Goal: Task Accomplishment & Management: Complete application form

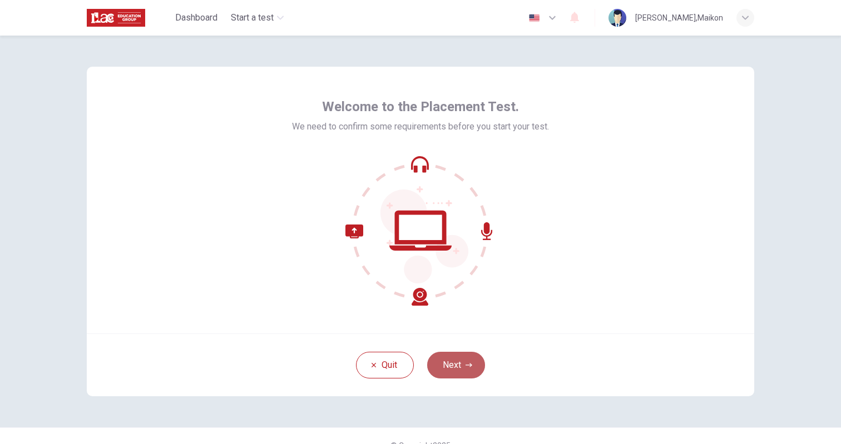
click at [451, 363] on button "Next" at bounding box center [456, 365] width 58 height 27
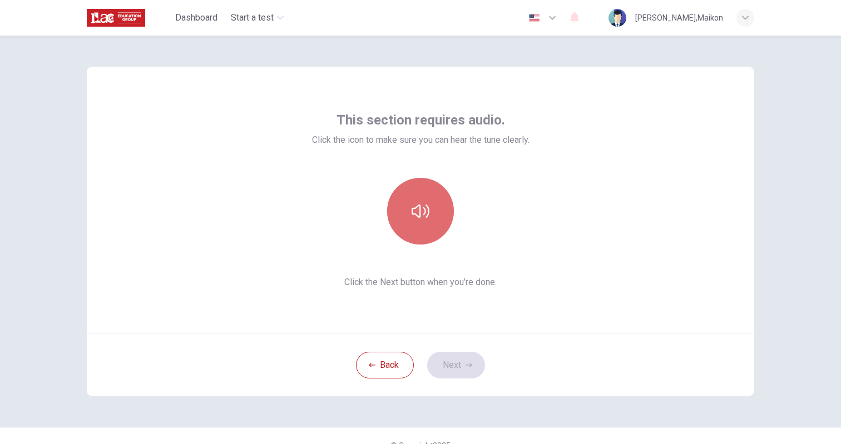
click at [413, 212] on icon "button" at bounding box center [420, 211] width 18 height 18
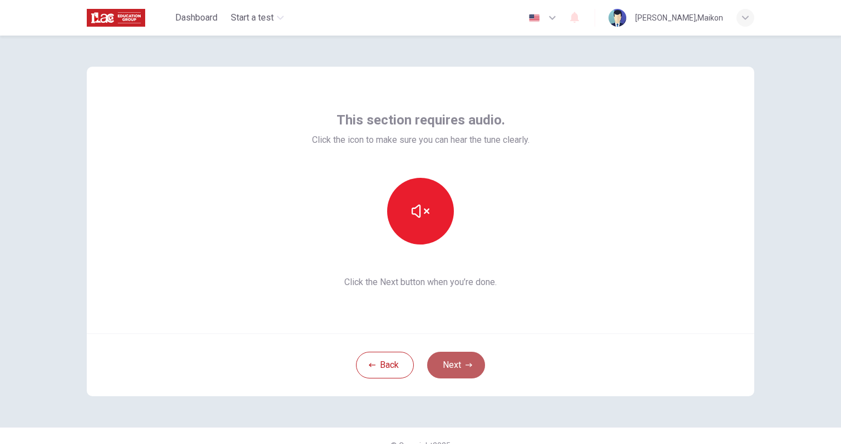
click at [454, 363] on button "Next" at bounding box center [456, 365] width 58 height 27
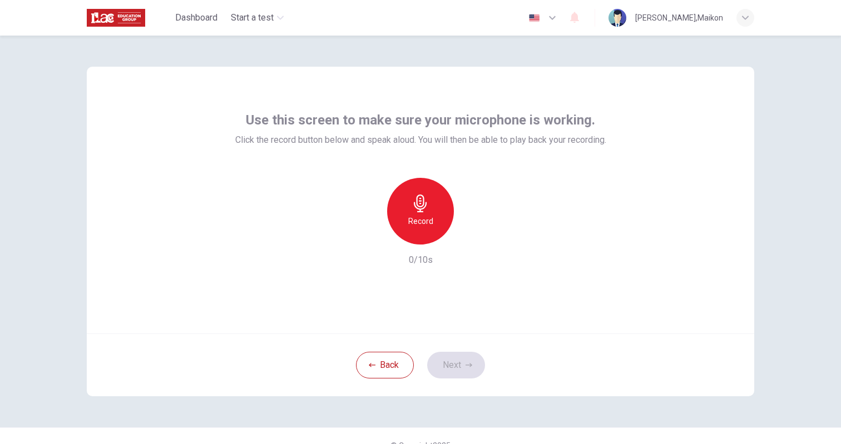
click at [421, 208] on icon "button" at bounding box center [420, 204] width 18 height 18
click at [470, 238] on icon "button" at bounding box center [471, 235] width 11 height 11
click at [469, 236] on icon "button" at bounding box center [471, 235] width 11 height 11
click at [458, 364] on button "Next" at bounding box center [456, 365] width 58 height 27
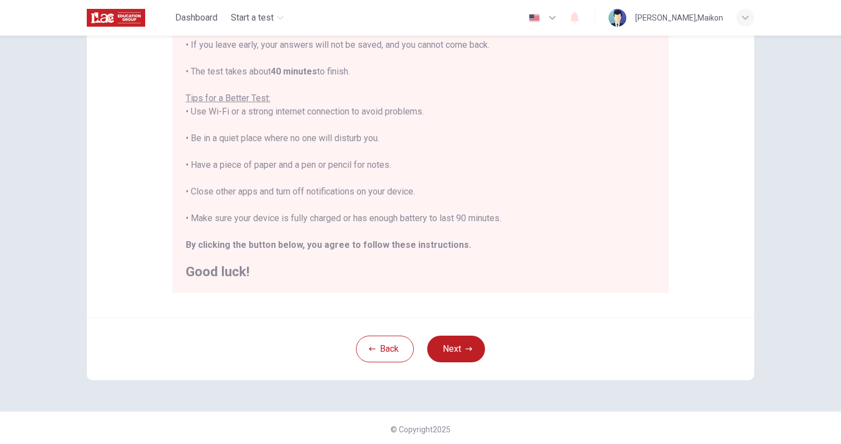
scroll to position [174, 0]
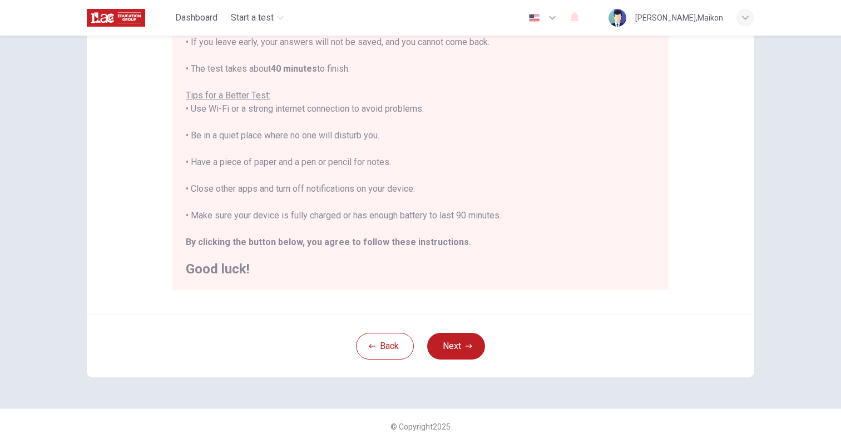
click at [452, 306] on div "Disclaimer: You are about to start a Placement Test . Before You Start the Test…" at bounding box center [420, 104] width 667 height 422
click at [456, 345] on button "Next" at bounding box center [456, 346] width 58 height 27
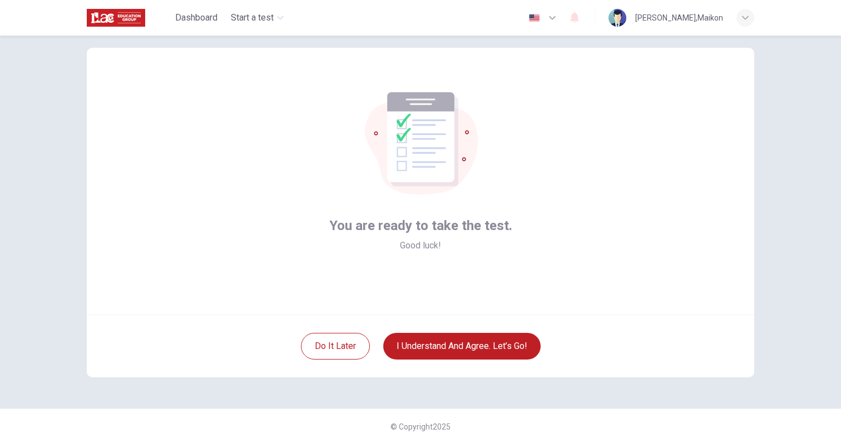
scroll to position [19, 0]
click at [465, 346] on button "I understand and agree. Let’s go!" at bounding box center [461, 346] width 157 height 27
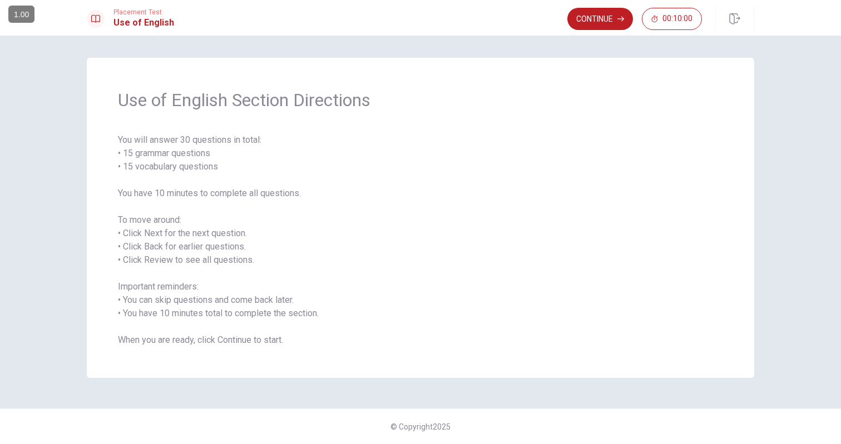
drag, startPoint x: 534, startPoint y: 140, endPoint x: 529, endPoint y: 124, distance: 16.5
click at [534, 140] on span "You will answer 30 questions in total: • 15 grammar questions • 15 vocabulary q…" at bounding box center [420, 240] width 605 height 214
click at [588, 21] on button "Continue" at bounding box center [600, 19] width 66 height 22
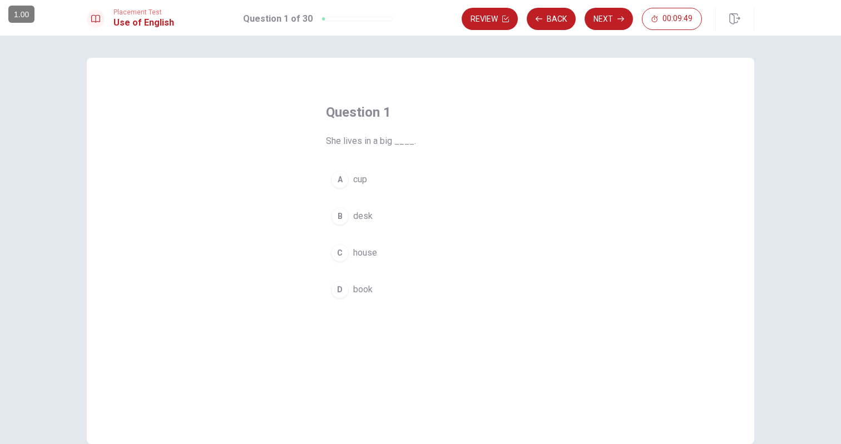
click at [162, 183] on div "Question 1 She lives in a big ____. A cup B desk C house D book" at bounding box center [420, 251] width 667 height 386
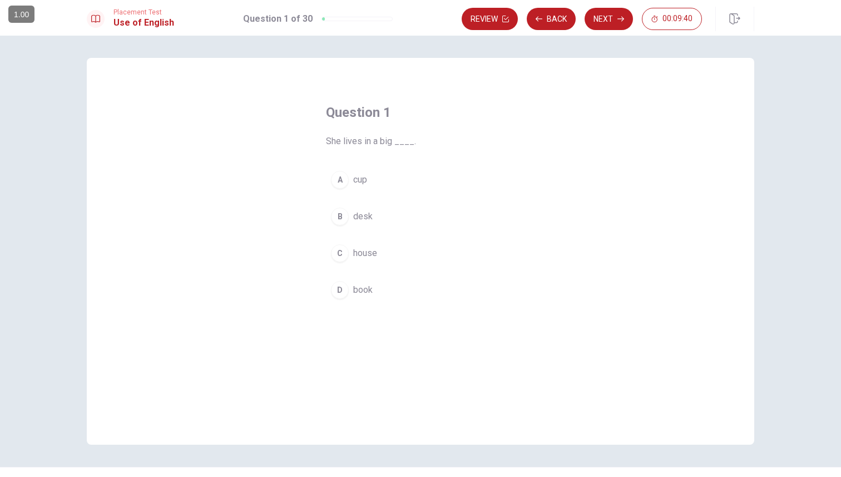
click at [360, 252] on span "house" at bounding box center [365, 252] width 24 height 13
click at [611, 18] on button "Next" at bounding box center [608, 19] width 48 height 22
click at [365, 292] on span "Apart" at bounding box center [363, 289] width 21 height 13
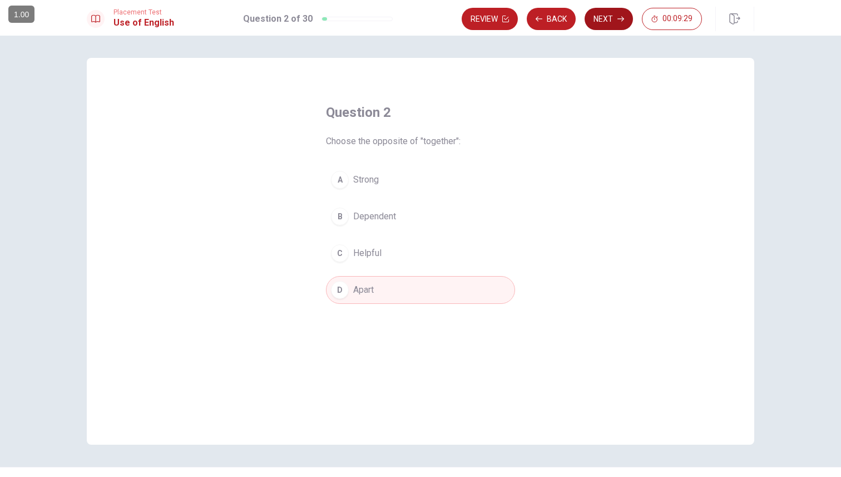
click at [612, 19] on button "Next" at bounding box center [608, 19] width 48 height 22
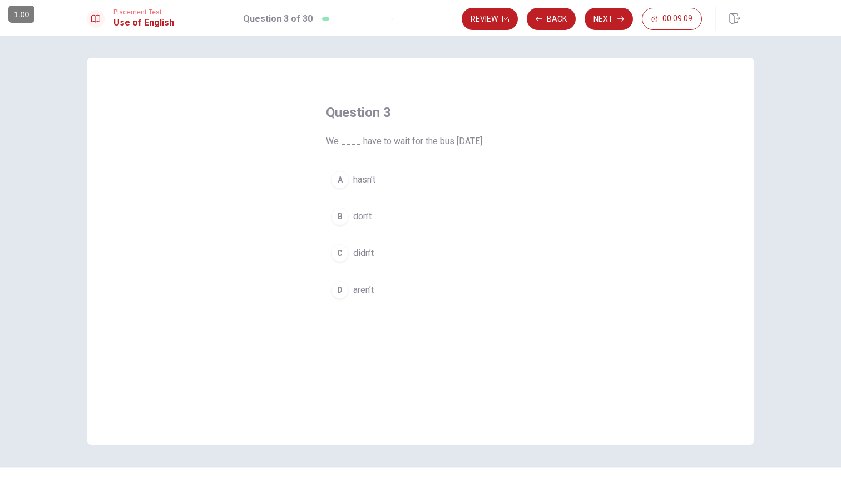
click at [363, 254] on span "didn’t" at bounding box center [363, 252] width 21 height 13
click at [610, 19] on button "Next" at bounding box center [608, 19] width 48 height 22
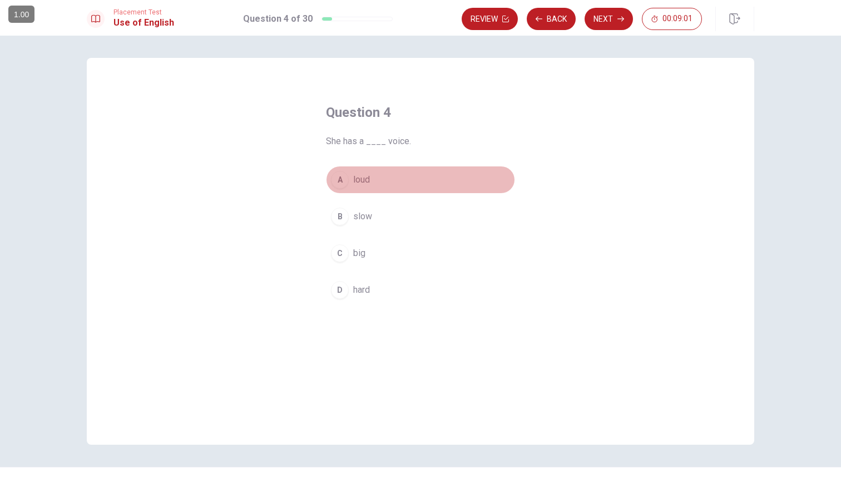
click at [361, 182] on span "loud" at bounding box center [361, 179] width 17 height 13
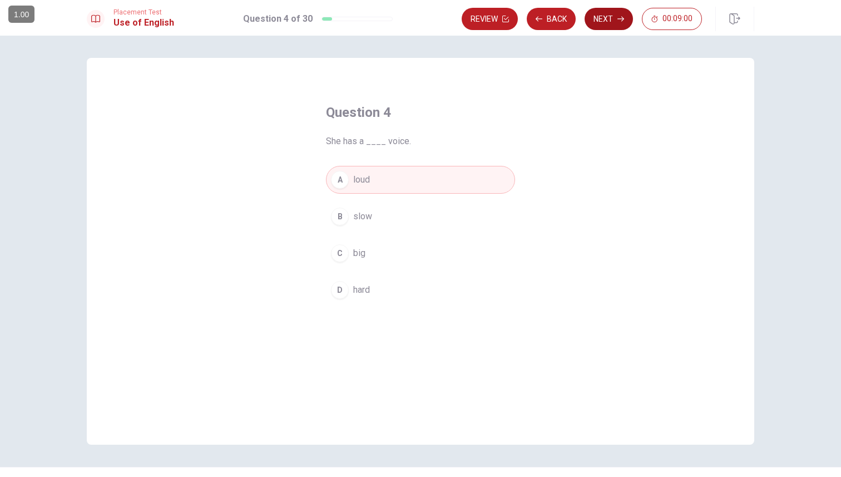
click at [613, 20] on button "Next" at bounding box center [608, 19] width 48 height 22
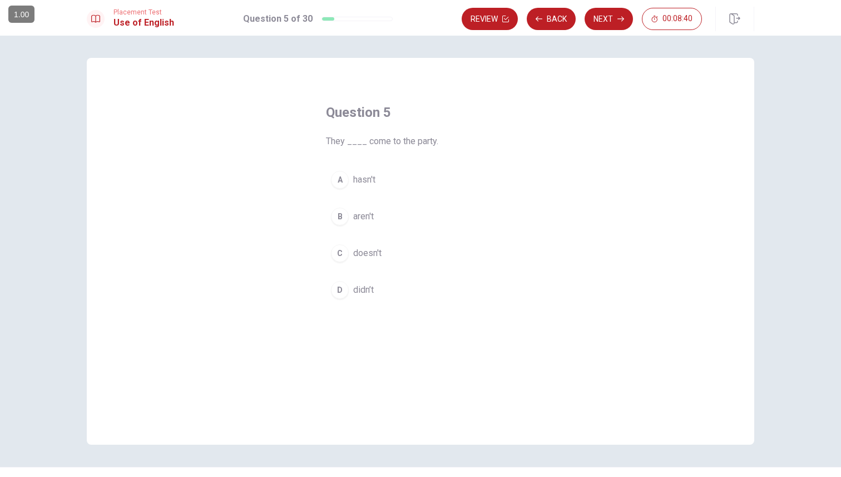
click at [360, 290] on span "didn’t" at bounding box center [363, 289] width 21 height 13
click at [610, 18] on button "Next" at bounding box center [608, 19] width 48 height 22
click at [365, 180] on span "walks" at bounding box center [364, 179] width 23 height 13
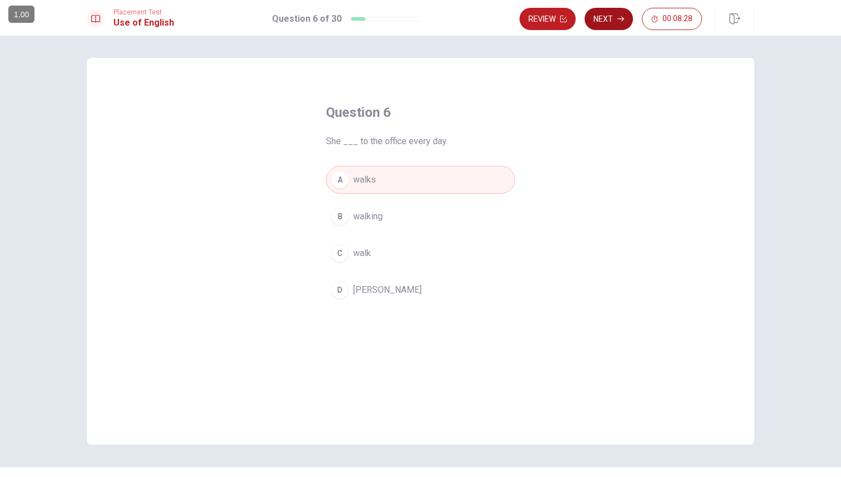
click at [609, 18] on button "Next" at bounding box center [608, 19] width 48 height 22
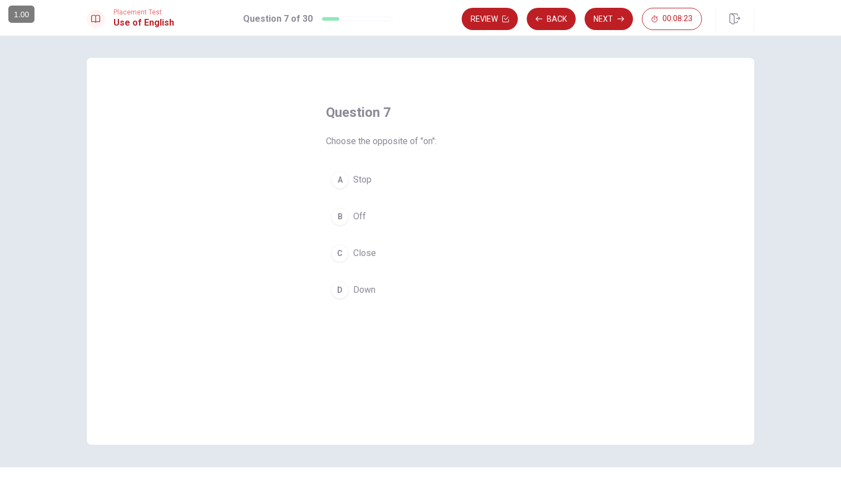
click at [357, 214] on span "Off" at bounding box center [359, 216] width 13 height 13
click at [614, 19] on button "Next" at bounding box center [608, 19] width 48 height 22
click at [373, 291] on span "unknown" at bounding box center [370, 289] width 34 height 13
click at [605, 19] on button "Next" at bounding box center [608, 19] width 48 height 22
click at [361, 179] on span "plan" at bounding box center [361, 179] width 16 height 13
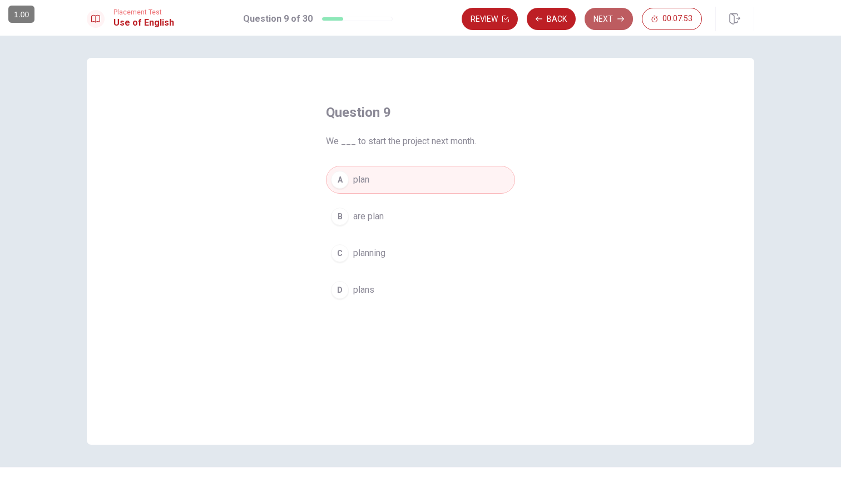
click at [610, 18] on button "Next" at bounding box center [608, 19] width 48 height 22
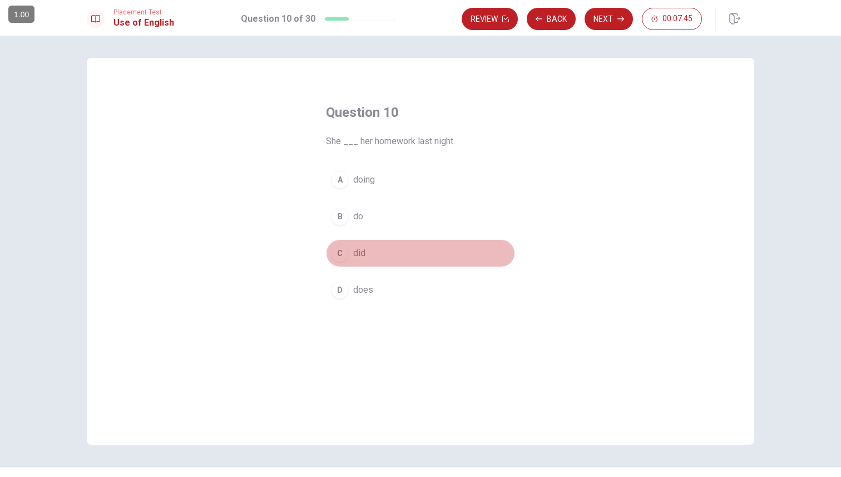
click at [363, 256] on button "C did" at bounding box center [420, 253] width 189 height 28
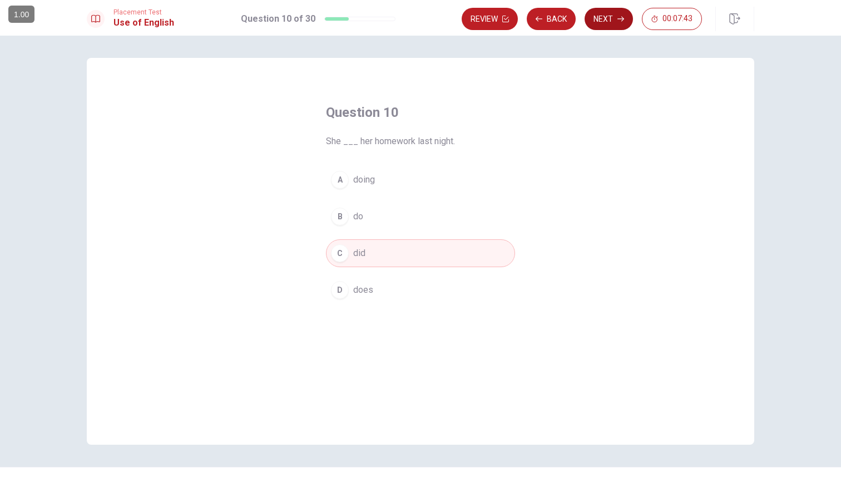
click at [611, 17] on button "Next" at bounding box center [608, 19] width 48 height 22
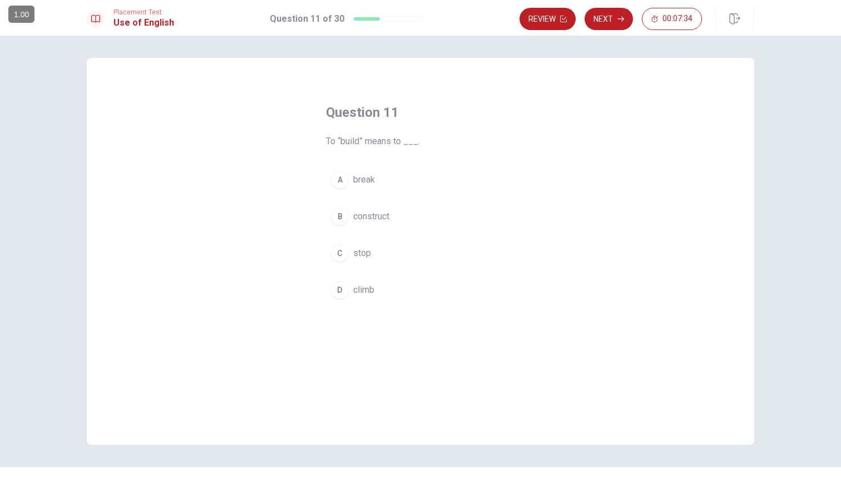
click at [388, 215] on button "B construct" at bounding box center [420, 216] width 189 height 28
click at [607, 15] on button "Next" at bounding box center [608, 19] width 48 height 22
click at [383, 254] on span "complete" at bounding box center [371, 252] width 37 height 13
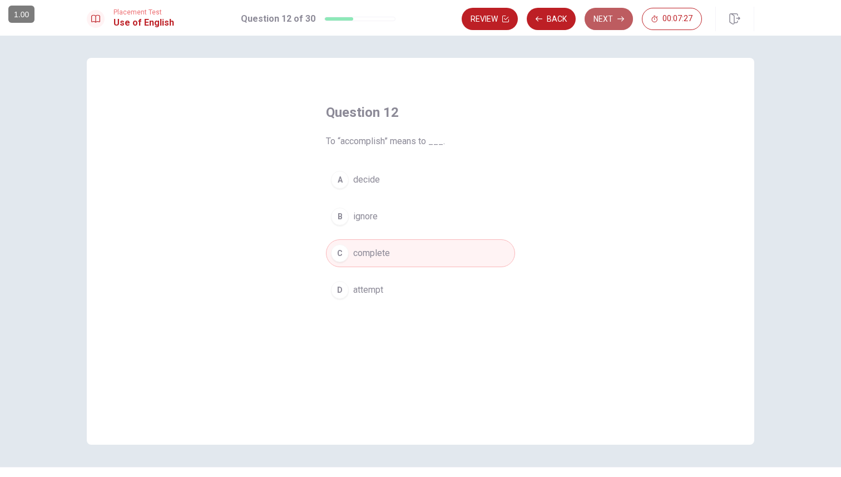
click at [608, 15] on button "Next" at bounding box center [608, 19] width 48 height 22
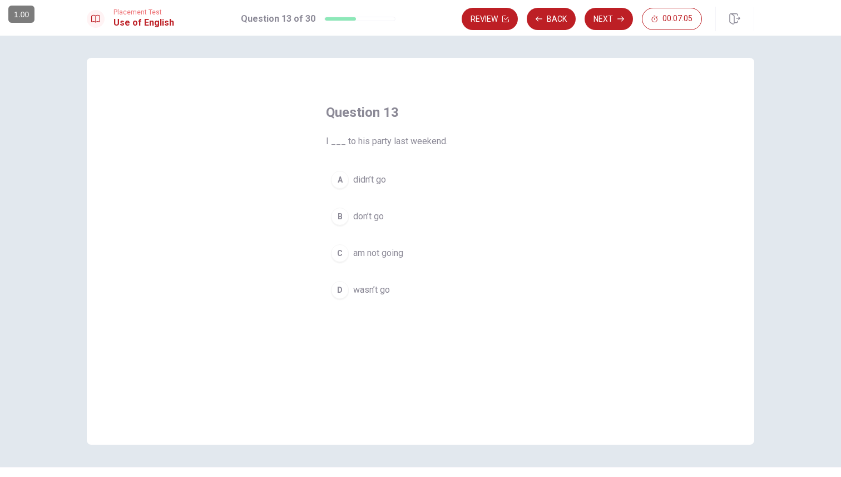
click at [386, 180] on button "A didn’t go" at bounding box center [420, 180] width 189 height 28
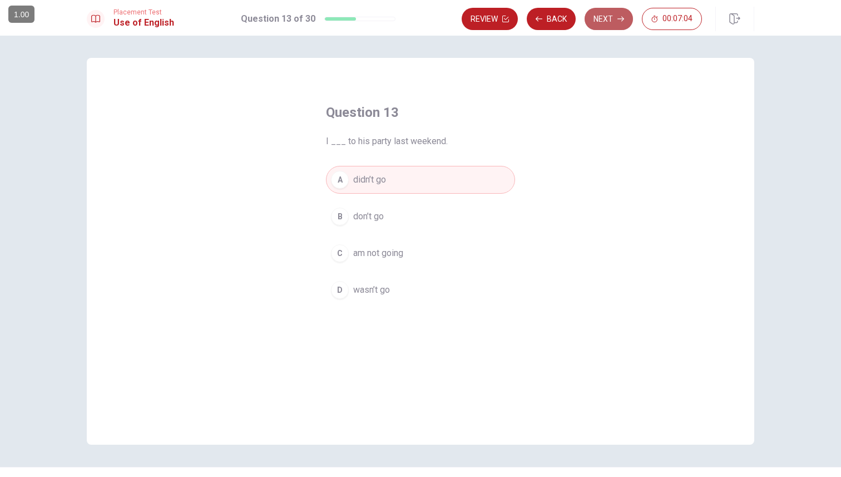
click at [612, 19] on button "Next" at bounding box center [608, 19] width 48 height 22
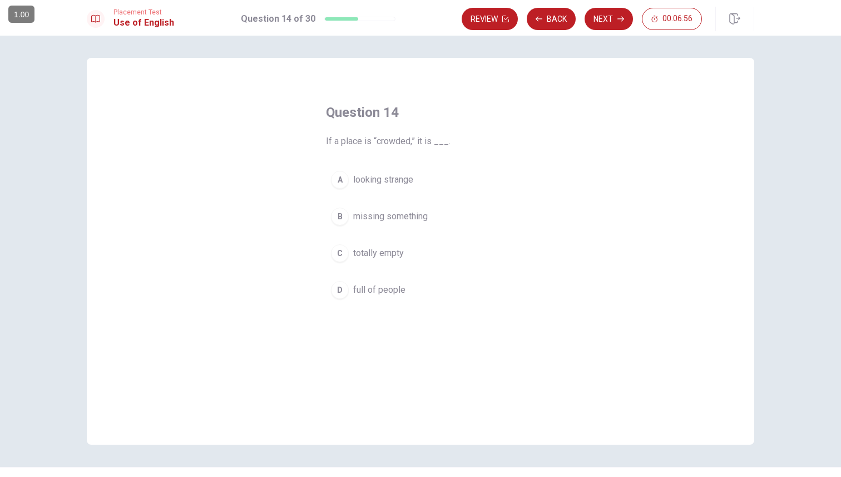
click at [391, 293] on span "full of people" at bounding box center [379, 289] width 52 height 13
click at [611, 20] on button "Next" at bounding box center [608, 19] width 48 height 22
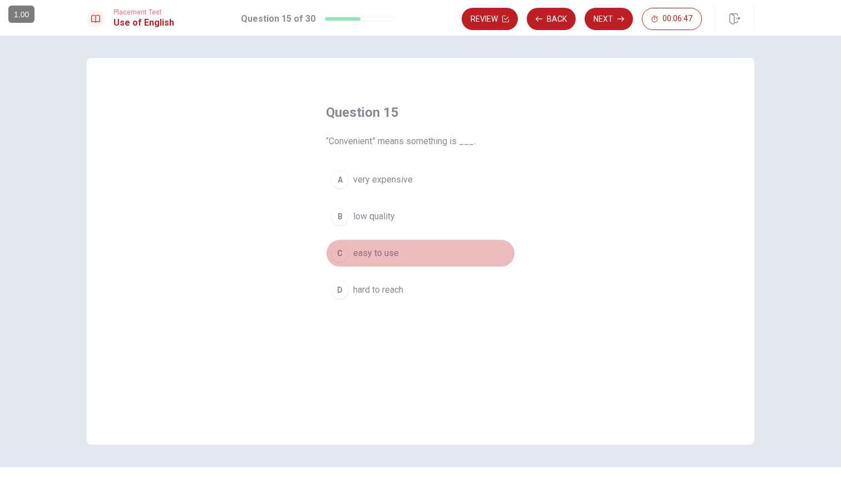
click at [379, 254] on span "easy to use" at bounding box center [376, 252] width 46 height 13
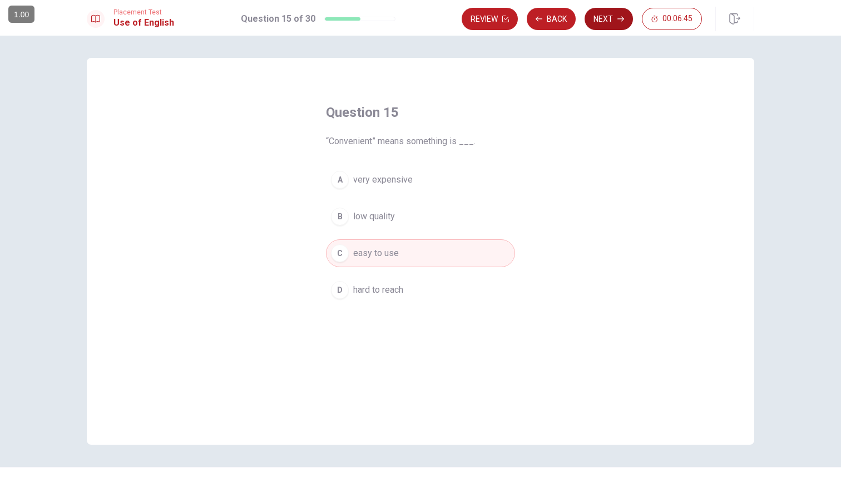
click at [612, 19] on button "Next" at bounding box center [608, 19] width 48 height 22
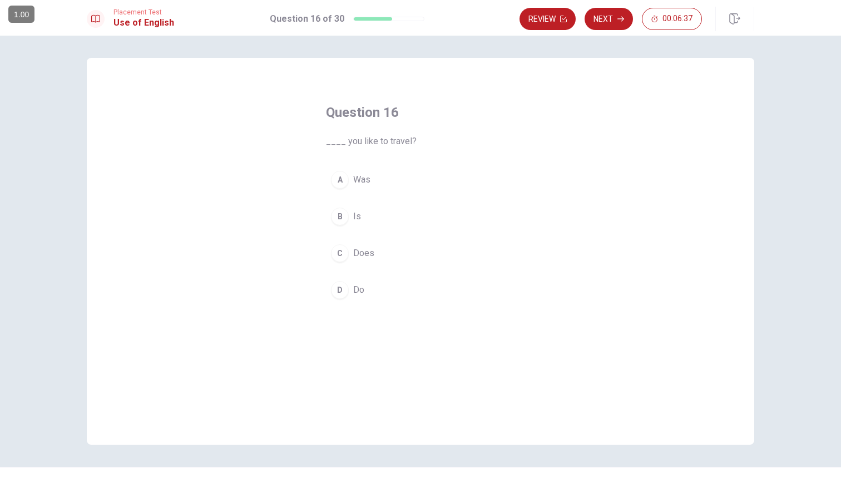
click at [355, 286] on span "Do" at bounding box center [358, 289] width 11 height 13
click at [604, 21] on button "Next" at bounding box center [608, 19] width 48 height 22
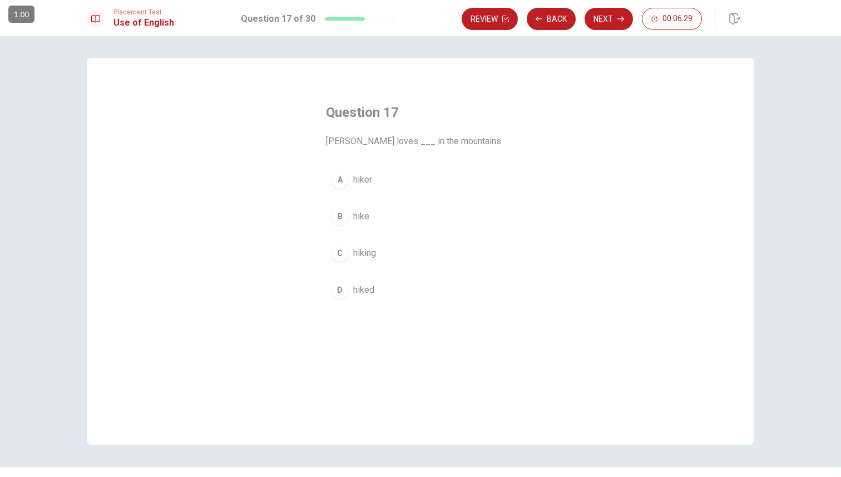
click at [360, 216] on span "hike" at bounding box center [361, 216] width 16 height 13
click at [611, 16] on button "Next" at bounding box center [608, 19] width 48 height 22
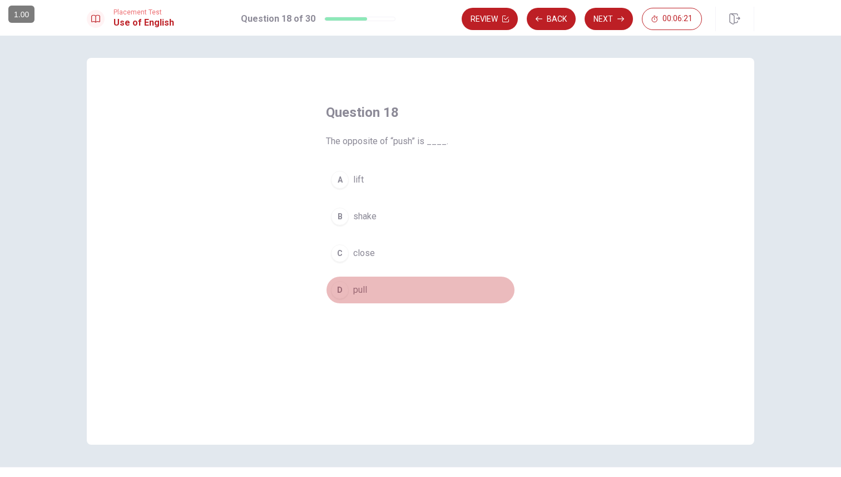
click at [361, 293] on span "pull" at bounding box center [360, 289] width 14 height 13
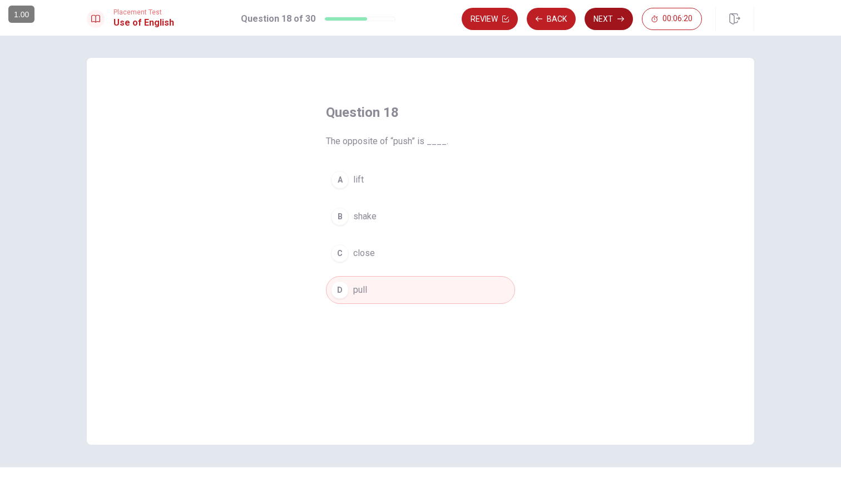
click at [611, 20] on button "Next" at bounding box center [608, 19] width 48 height 22
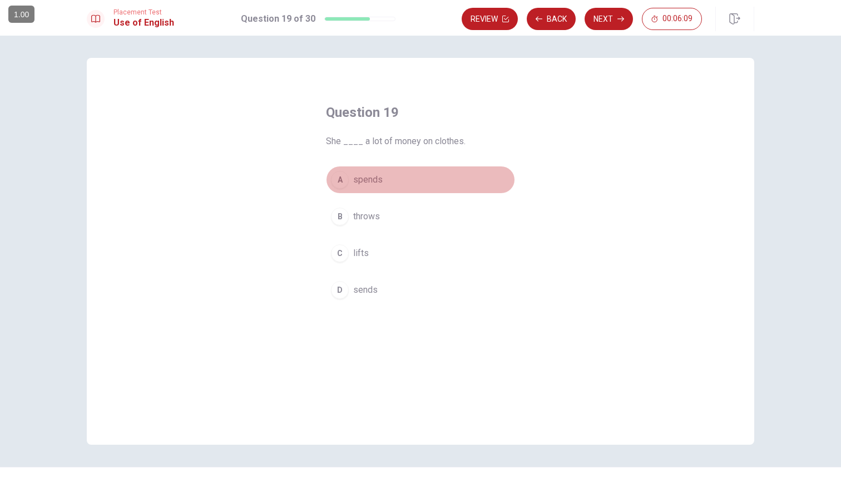
click at [376, 180] on span "spends" at bounding box center [367, 179] width 29 height 13
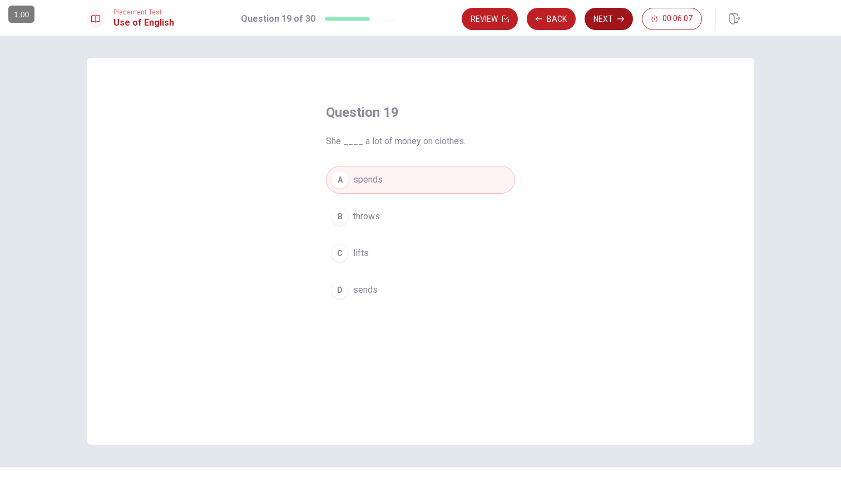
click at [609, 15] on button "Next" at bounding box center [608, 19] width 48 height 22
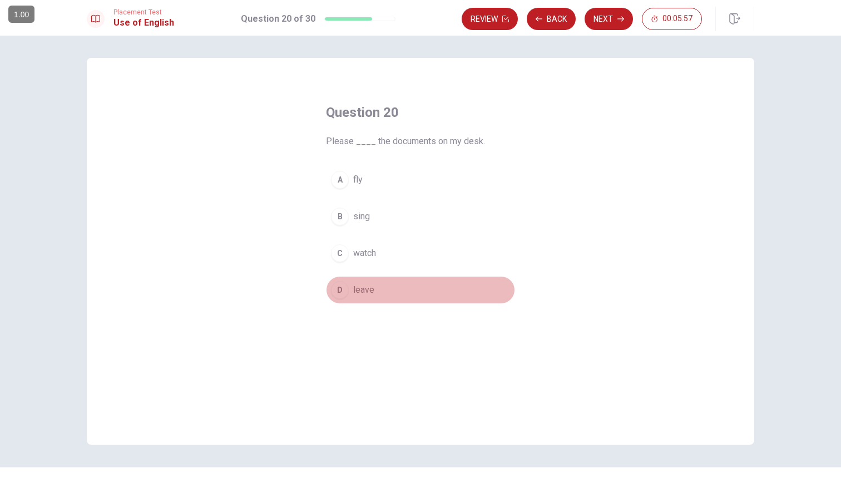
click at [364, 289] on span "leave" at bounding box center [363, 289] width 21 height 13
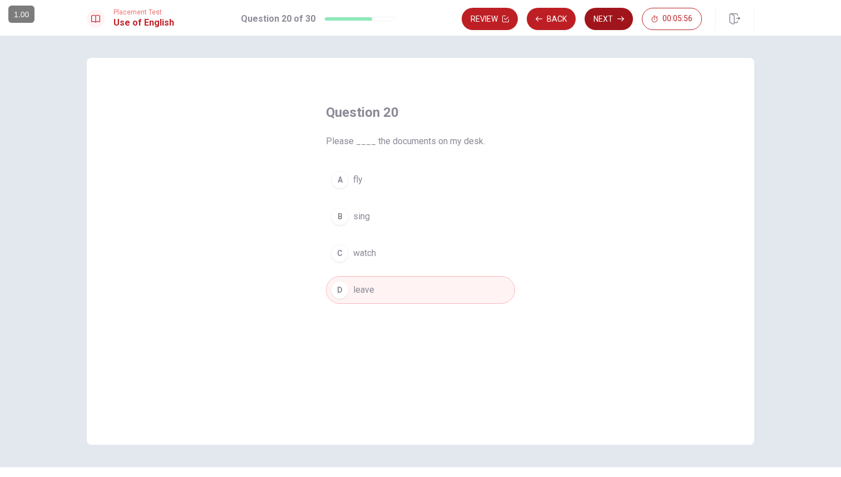
click at [608, 20] on button "Next" at bounding box center [608, 19] width 48 height 22
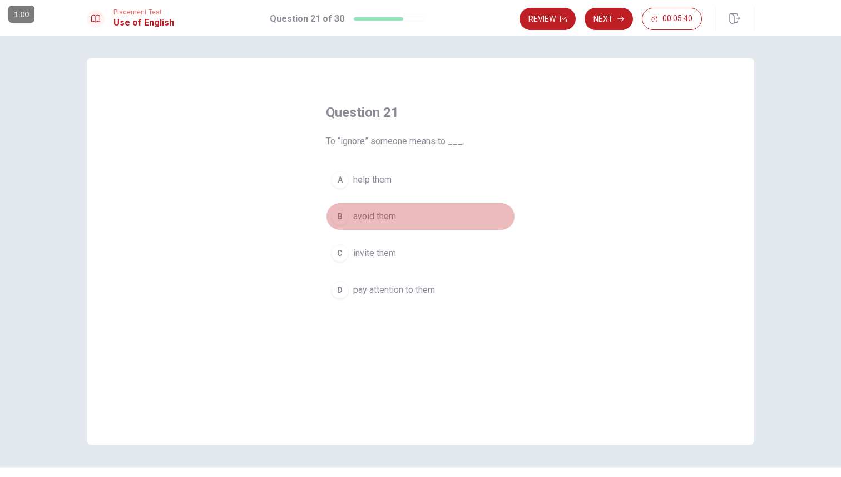
click at [385, 211] on span "avoid them" at bounding box center [374, 216] width 43 height 13
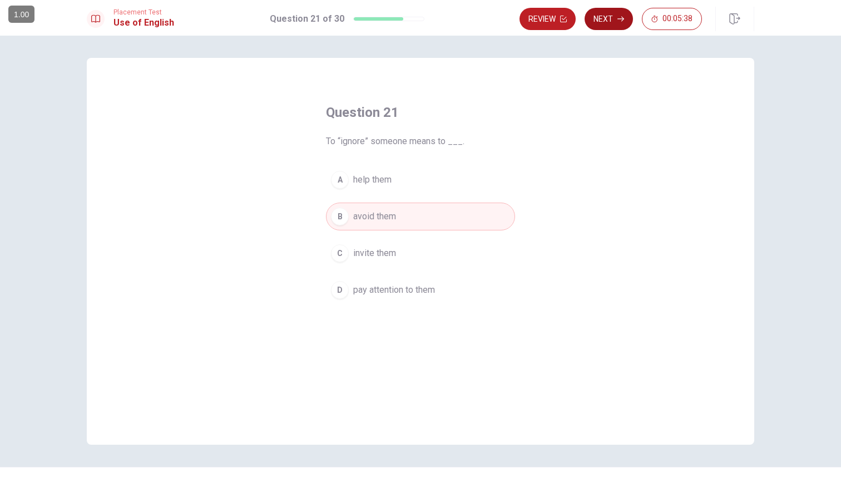
click at [607, 20] on button "Next" at bounding box center [608, 19] width 48 height 22
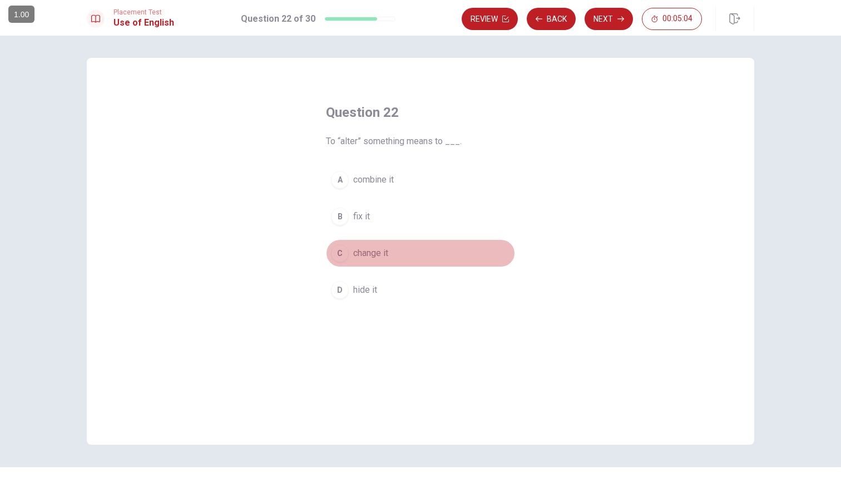
click at [387, 252] on button "C change it" at bounding box center [420, 253] width 189 height 28
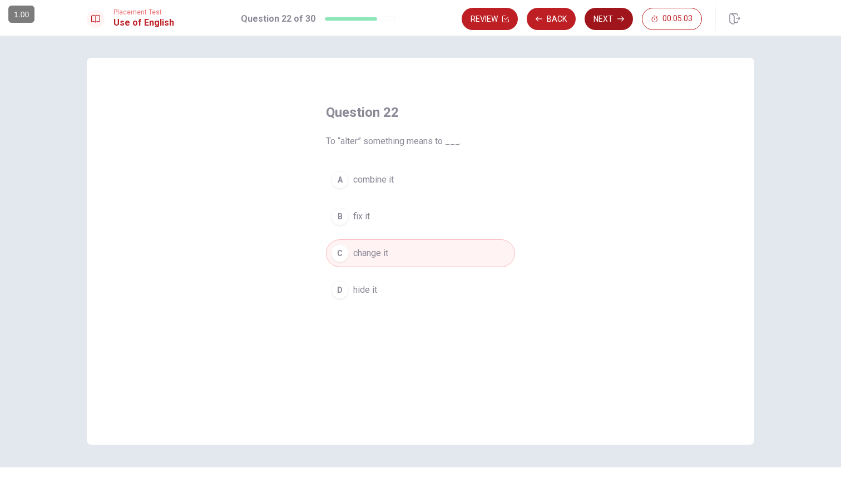
click at [606, 17] on button "Next" at bounding box center [608, 19] width 48 height 22
click at [366, 179] on span "important" at bounding box center [371, 179] width 37 height 13
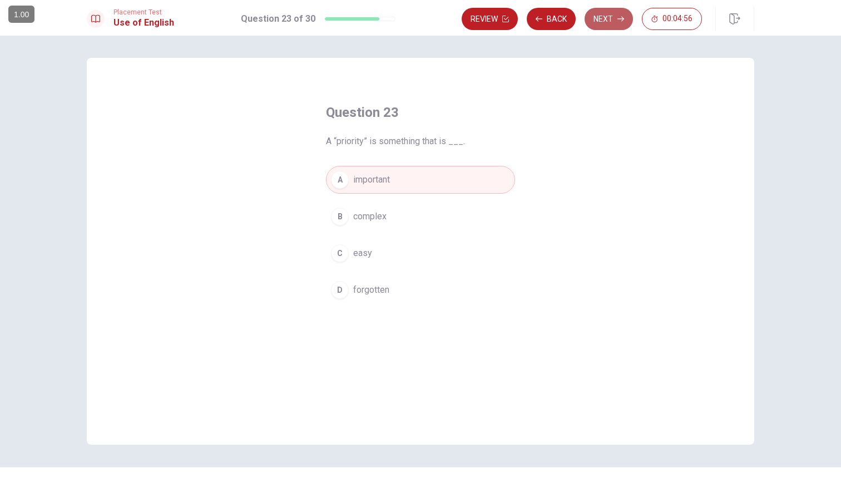
click at [604, 17] on button "Next" at bounding box center [608, 19] width 48 height 22
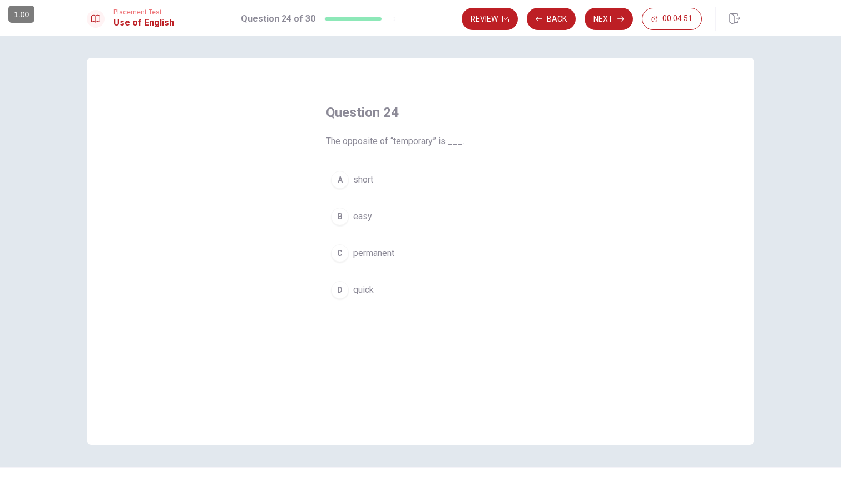
click at [380, 251] on span "permanent" at bounding box center [373, 252] width 41 height 13
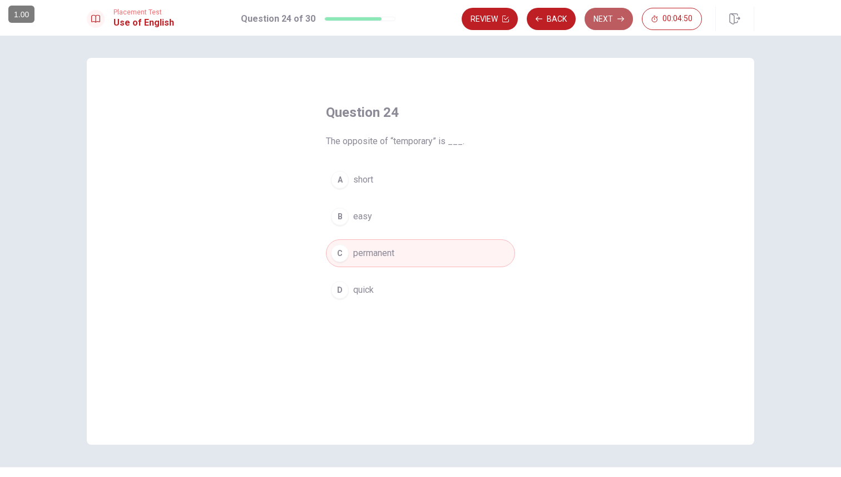
click at [599, 23] on button "Next" at bounding box center [608, 19] width 48 height 22
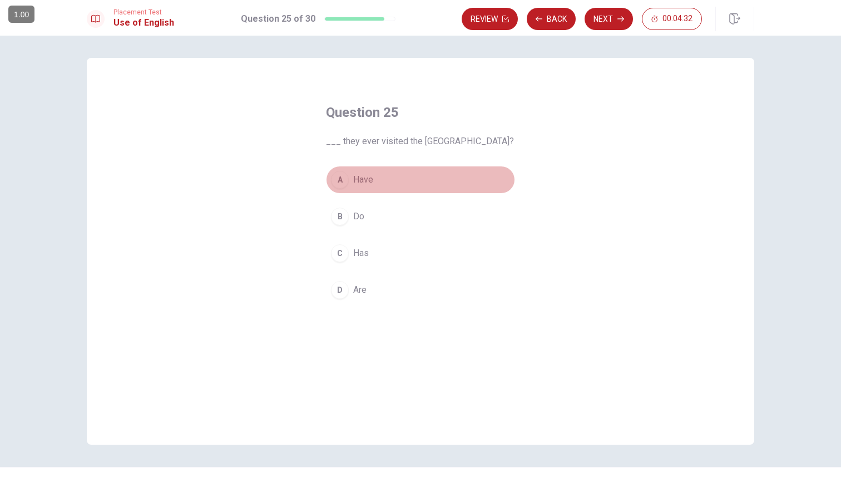
click at [371, 177] on button "A Have" at bounding box center [420, 180] width 189 height 28
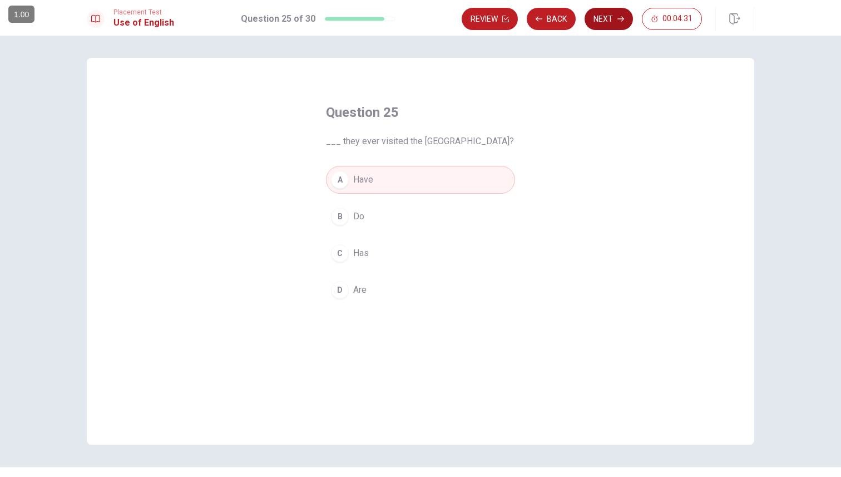
click at [607, 21] on button "Next" at bounding box center [608, 19] width 48 height 22
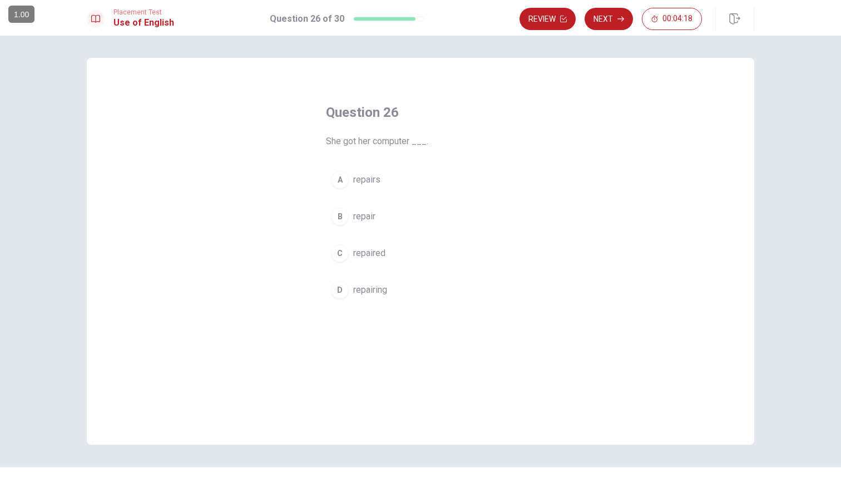
click at [371, 252] on span "repaired" at bounding box center [369, 252] width 32 height 13
click at [608, 18] on button "Next" at bounding box center [608, 19] width 48 height 22
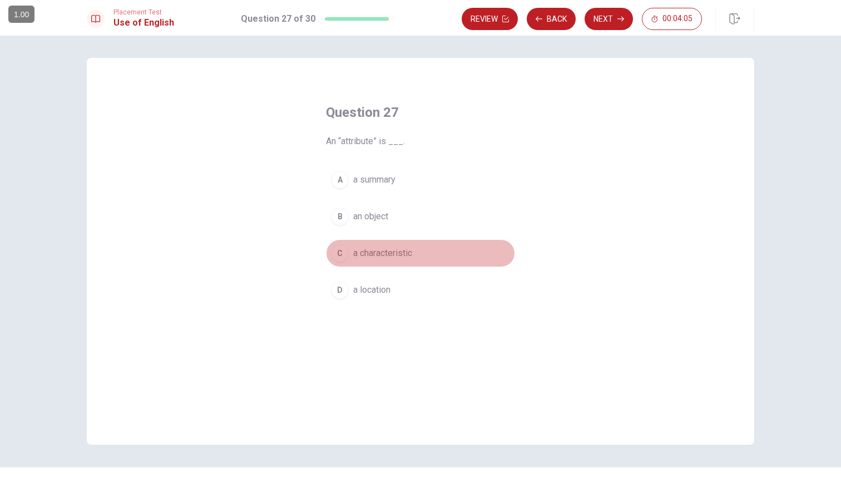
click at [388, 252] on span "a characteristic" at bounding box center [382, 252] width 59 height 13
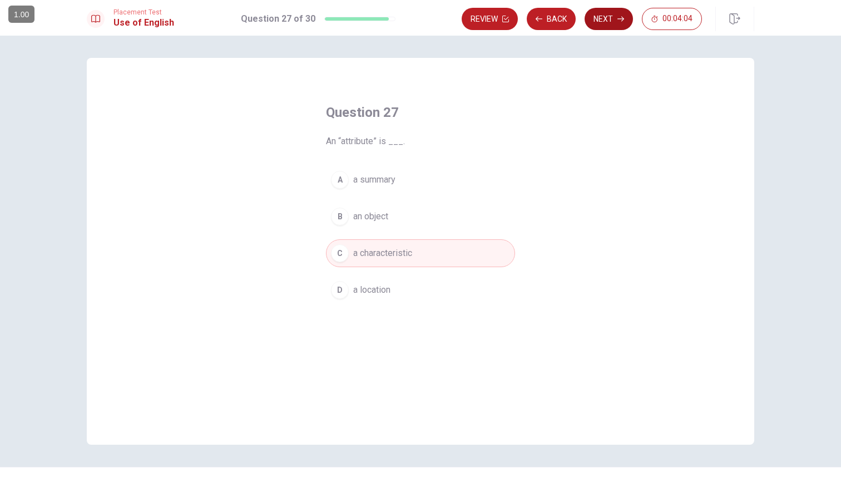
click at [610, 22] on button "Next" at bounding box center [608, 19] width 48 height 22
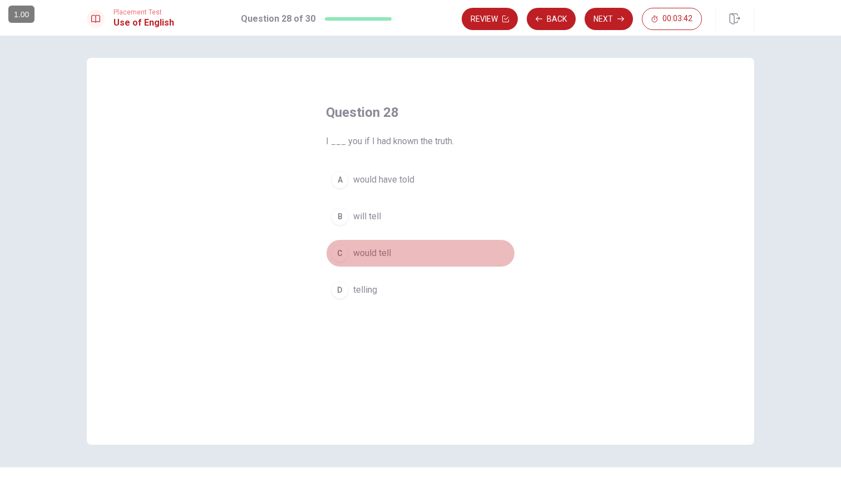
click at [379, 252] on span "would tell" at bounding box center [372, 252] width 38 height 13
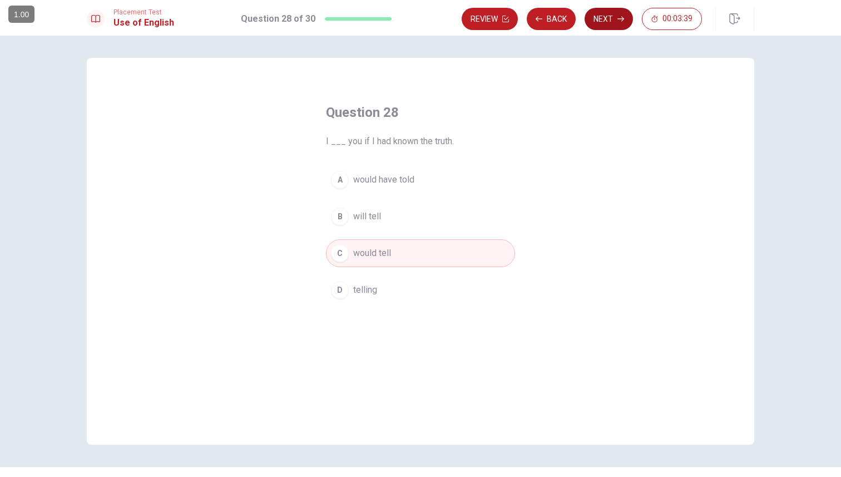
click at [604, 20] on button "Next" at bounding box center [608, 19] width 48 height 22
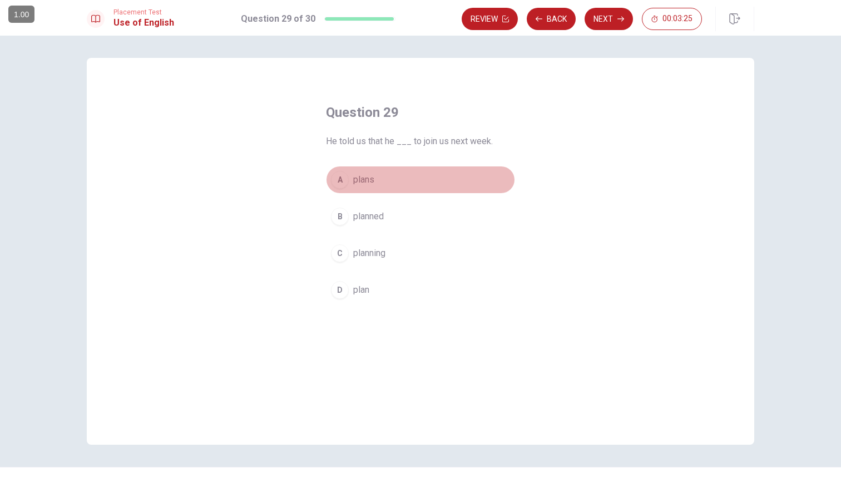
click at [364, 180] on span "plans" at bounding box center [363, 179] width 21 height 13
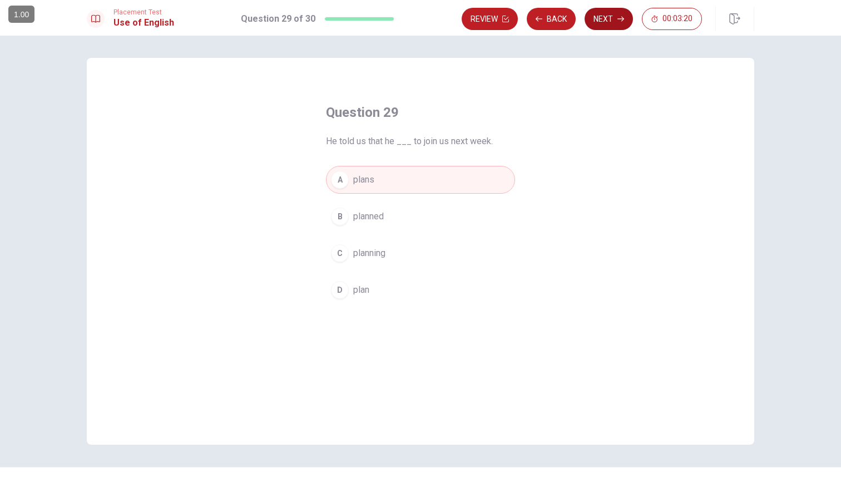
click at [606, 15] on button "Next" at bounding box center [608, 19] width 48 height 22
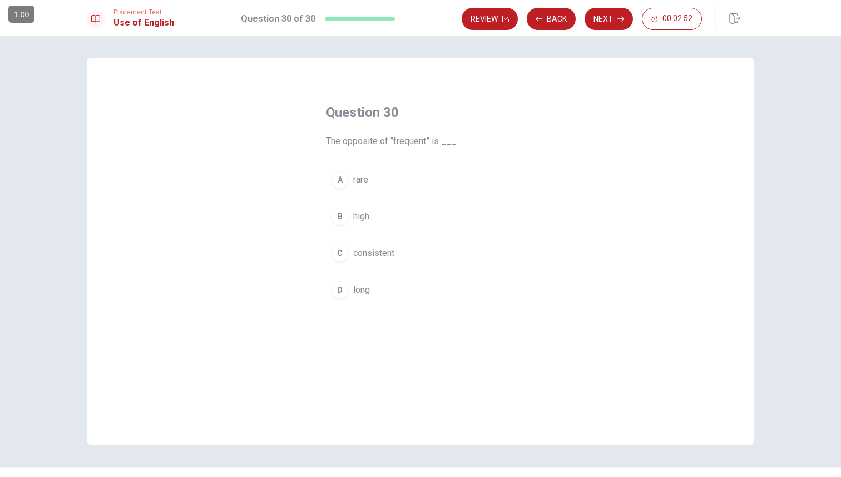
click at [353, 180] on span "rare" at bounding box center [360, 179] width 15 height 13
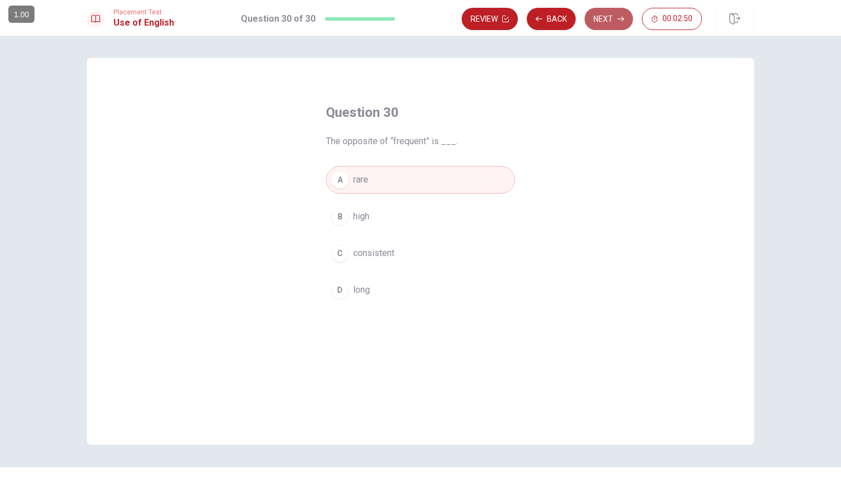
click at [608, 19] on button "Next" at bounding box center [608, 19] width 48 height 22
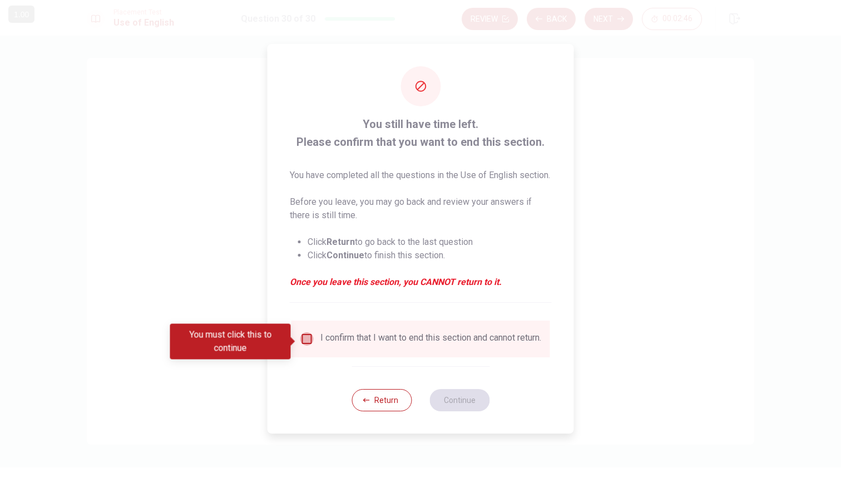
click at [304, 340] on input "You must click this to continue" at bounding box center [306, 338] width 13 height 13
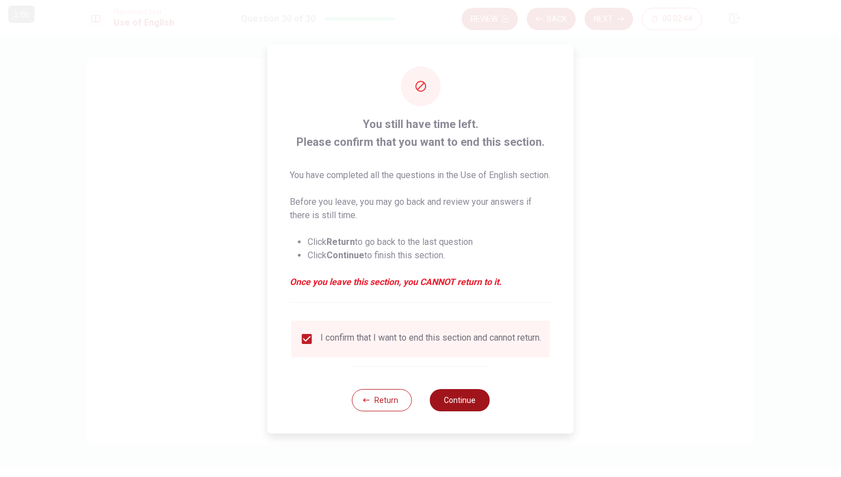
click at [459, 408] on button "Continue" at bounding box center [459, 400] width 60 height 22
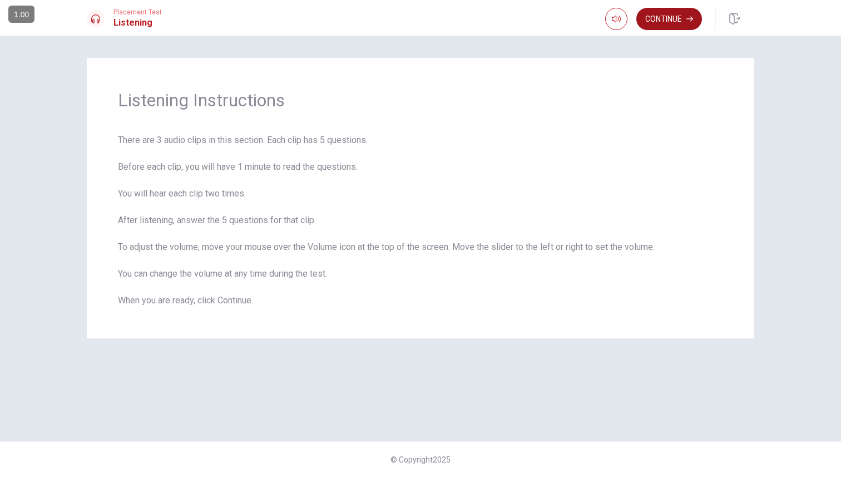
click at [667, 19] on button "Continue" at bounding box center [669, 19] width 66 height 22
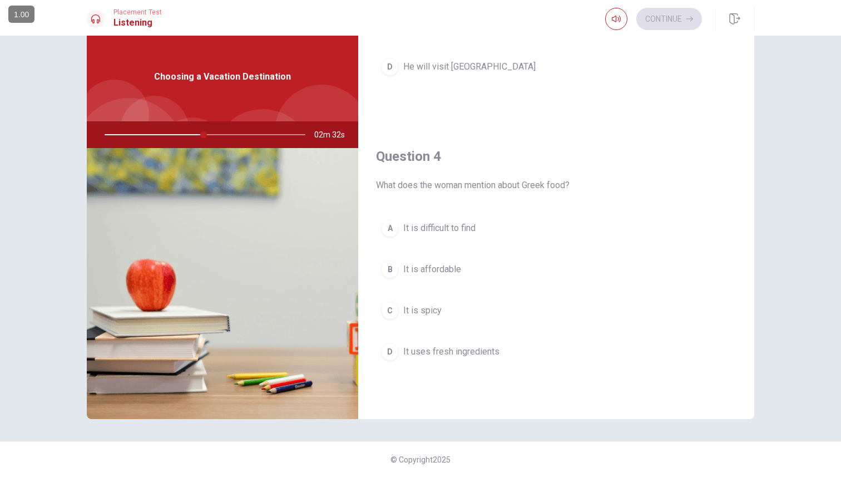
scroll to position [800, 0]
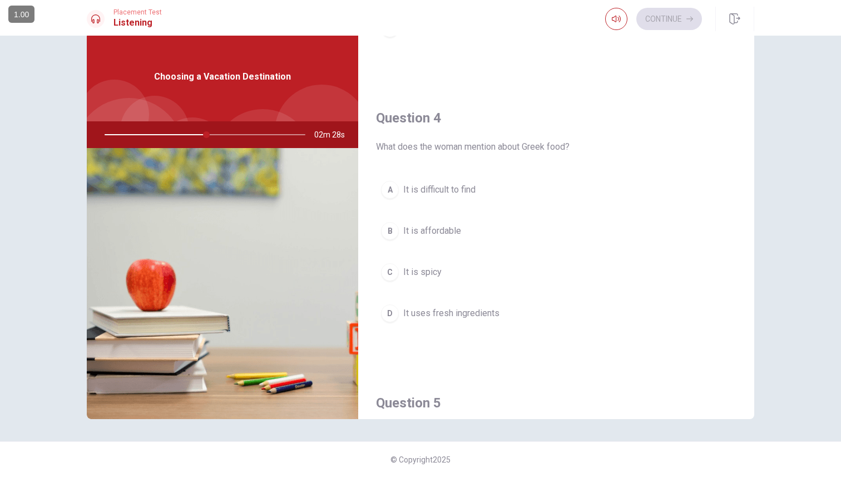
click at [447, 312] on span "It uses fresh ingredients" at bounding box center [451, 312] width 96 height 13
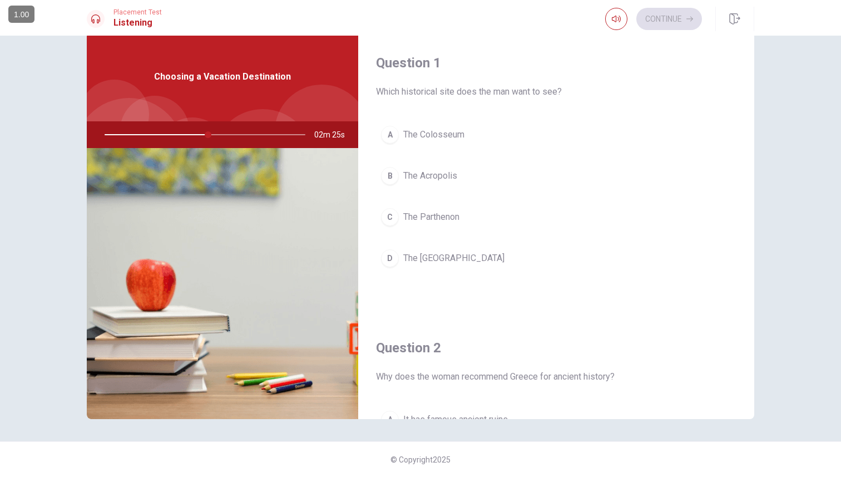
scroll to position [0, 0]
click at [445, 215] on span "The Parthenon" at bounding box center [431, 217] width 56 height 13
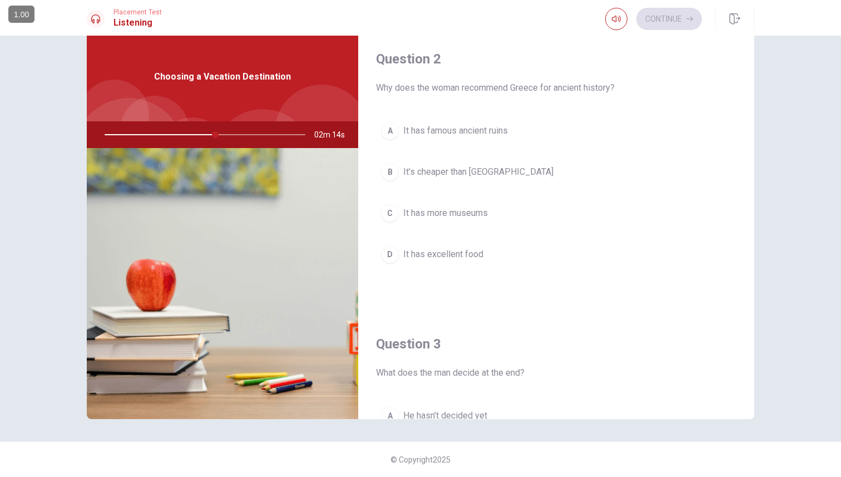
scroll to position [290, 0]
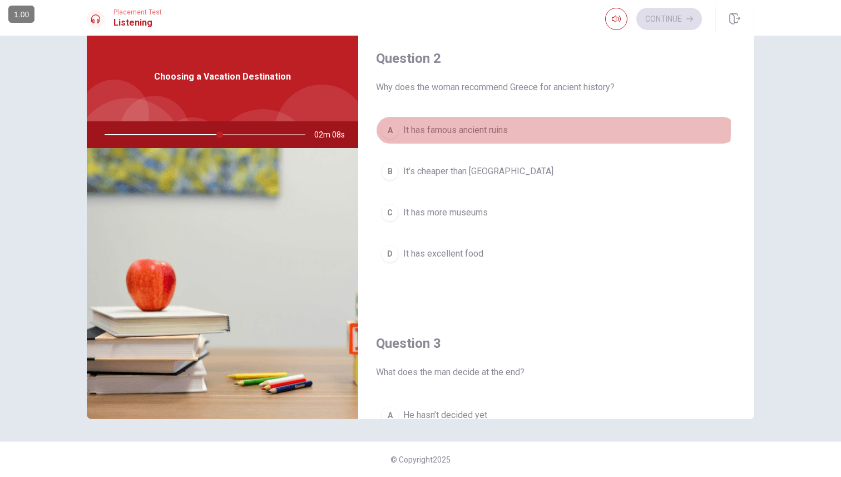
click at [442, 128] on span "It has famous ancient ruins" at bounding box center [455, 129] width 105 height 13
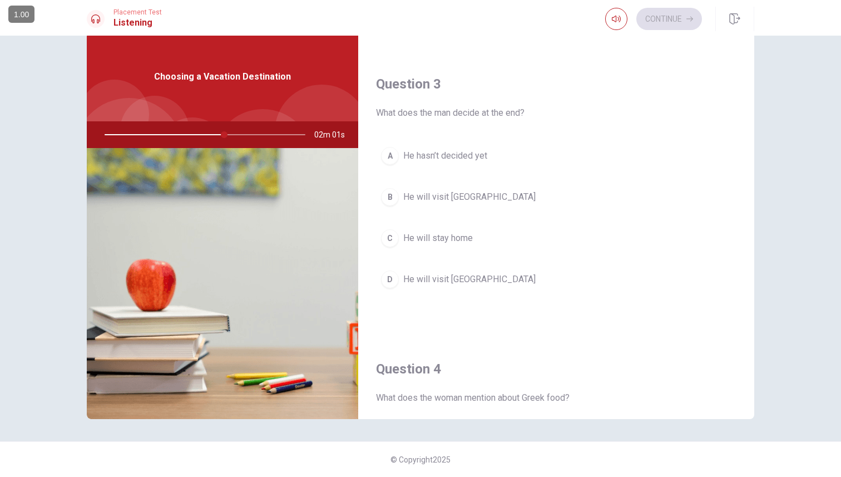
scroll to position [562, 0]
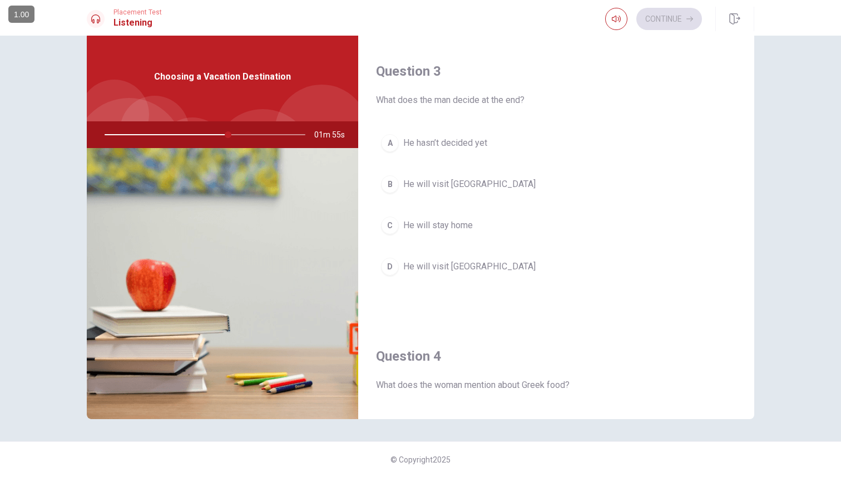
click at [448, 142] on span "He hasn’t decided yet" at bounding box center [445, 142] width 84 height 13
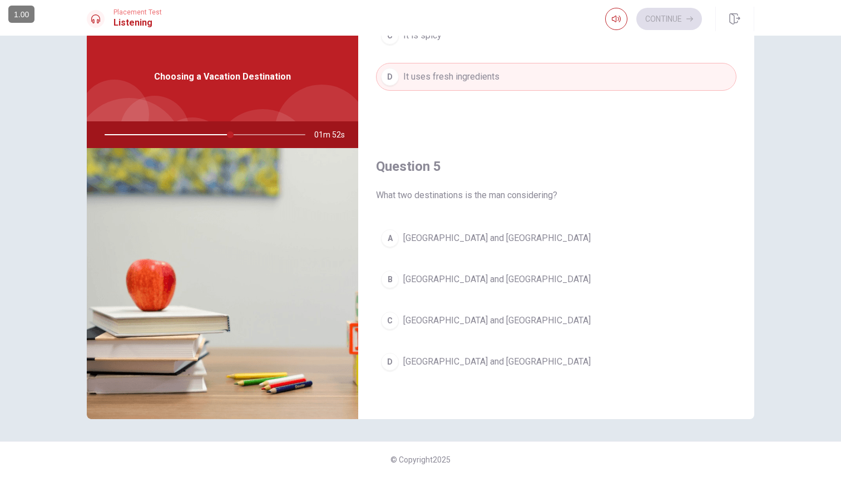
scroll to position [1037, 0]
click at [442, 361] on span "[GEOGRAPHIC_DATA] and [GEOGRAPHIC_DATA]" at bounding box center [496, 360] width 187 height 13
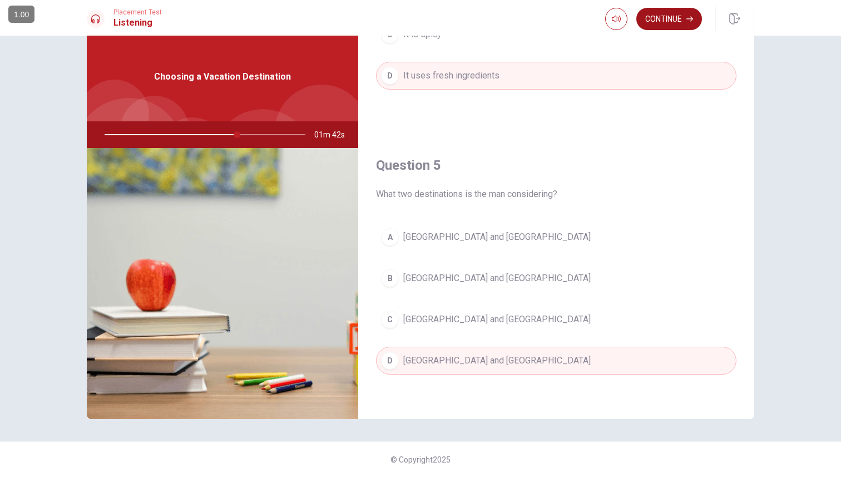
click at [671, 17] on button "Continue" at bounding box center [669, 19] width 66 height 22
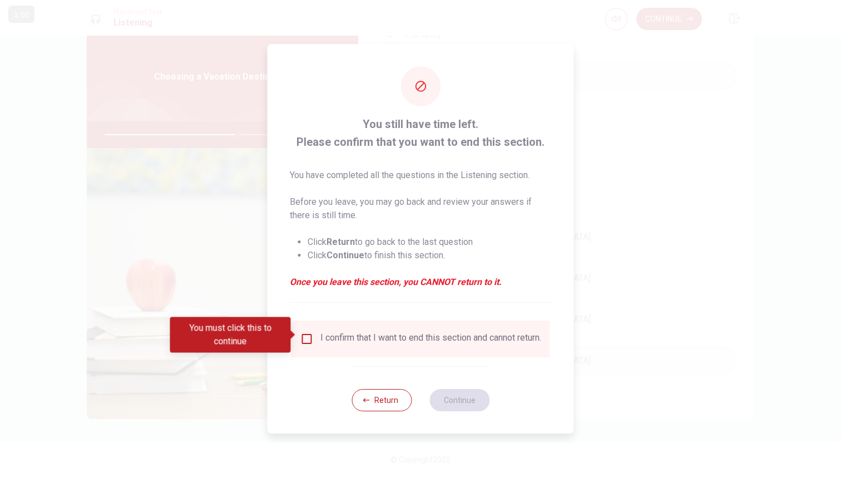
click at [306, 332] on input "You must click this to continue" at bounding box center [306, 338] width 13 height 13
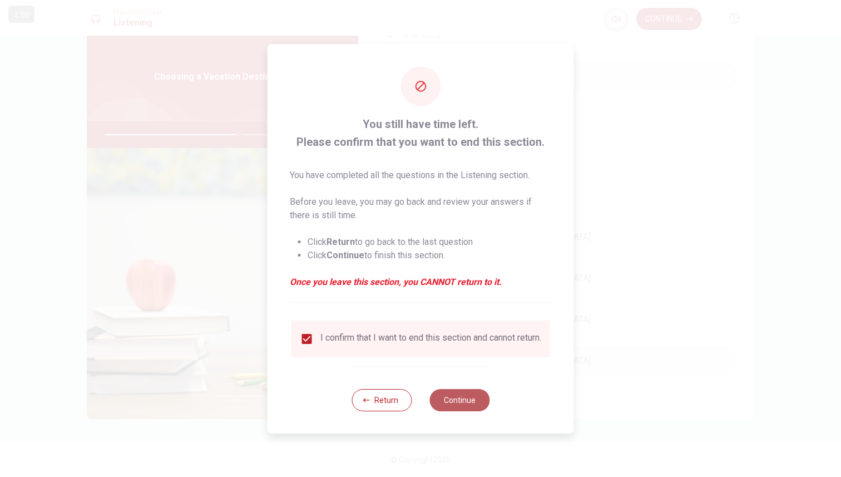
click at [464, 401] on button "Continue" at bounding box center [459, 400] width 60 height 22
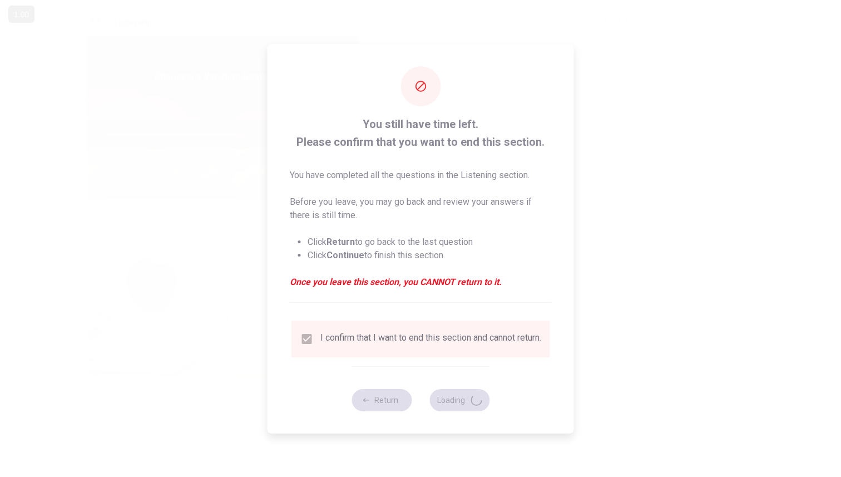
type input "68"
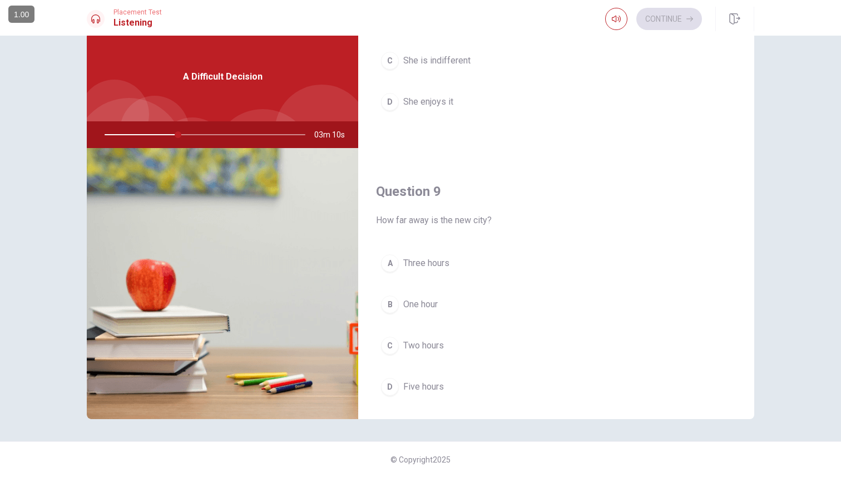
scroll to position [750, 0]
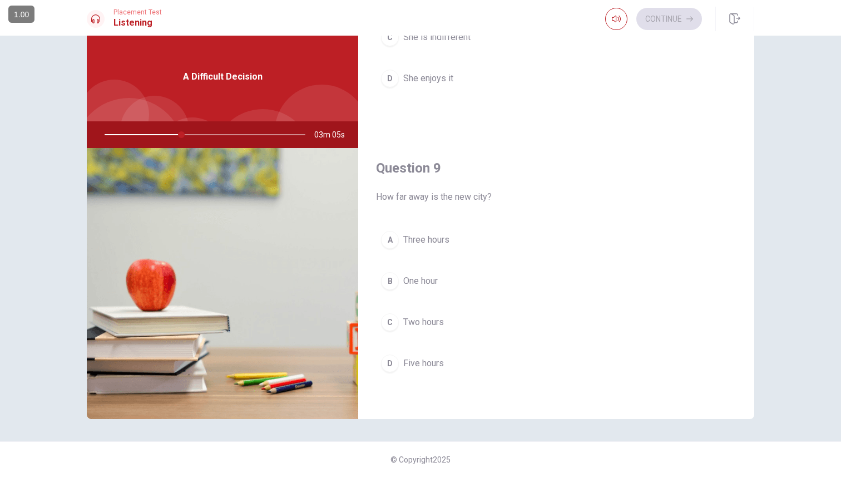
click at [432, 239] on span "Three hours" at bounding box center [426, 239] width 46 height 13
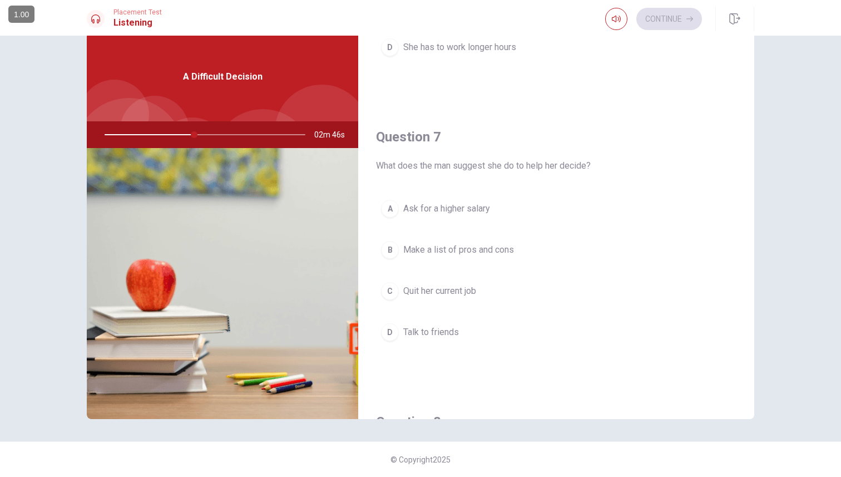
scroll to position [236, 0]
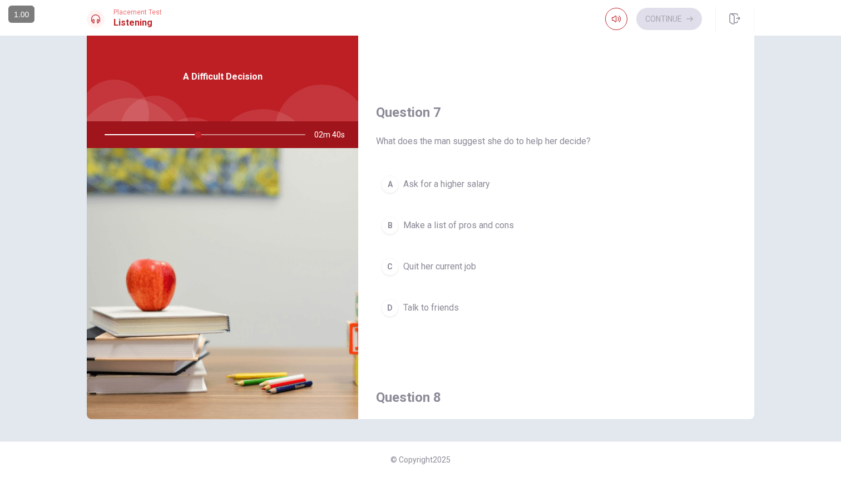
click at [453, 224] on span "Make a list of pros and cons" at bounding box center [458, 225] width 111 height 13
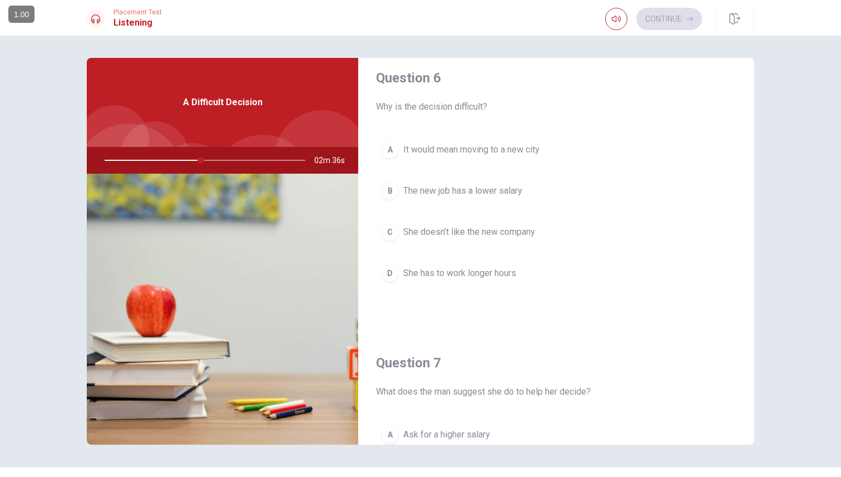
scroll to position [12, 0]
click at [458, 147] on span "It would mean moving to a new city" at bounding box center [471, 148] width 136 height 13
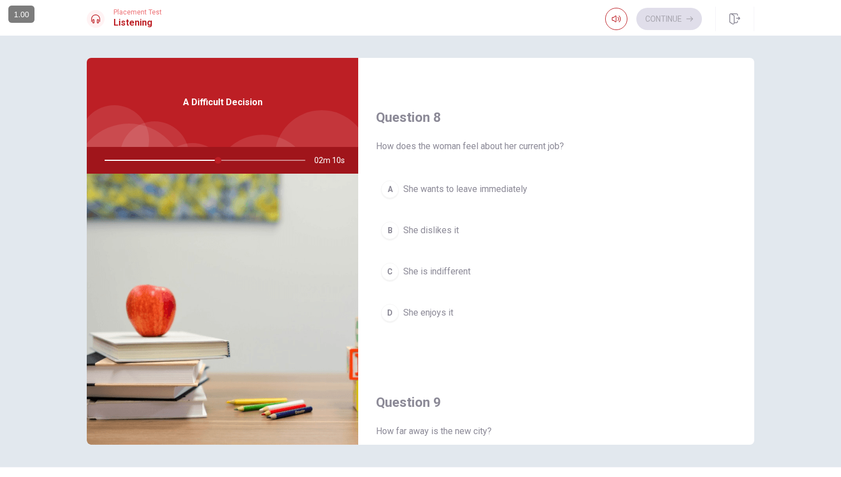
scroll to position [542, 0]
click at [444, 311] on span "She enjoys it" at bounding box center [428, 311] width 50 height 13
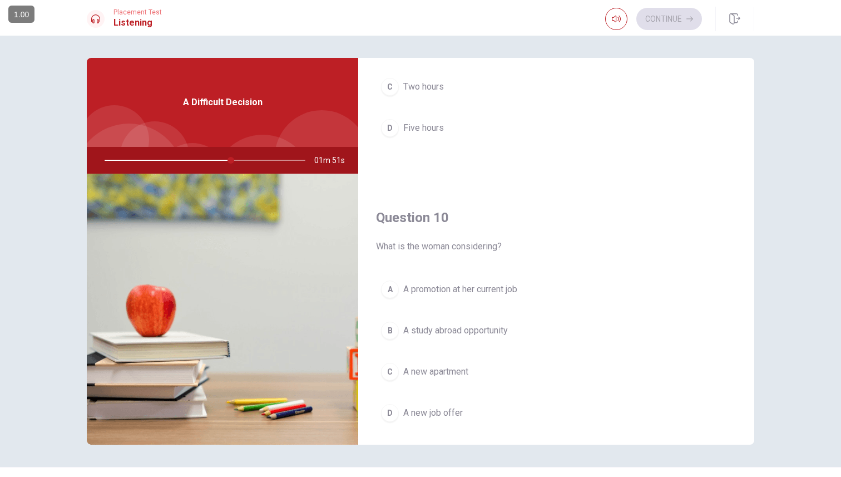
scroll to position [1037, 0]
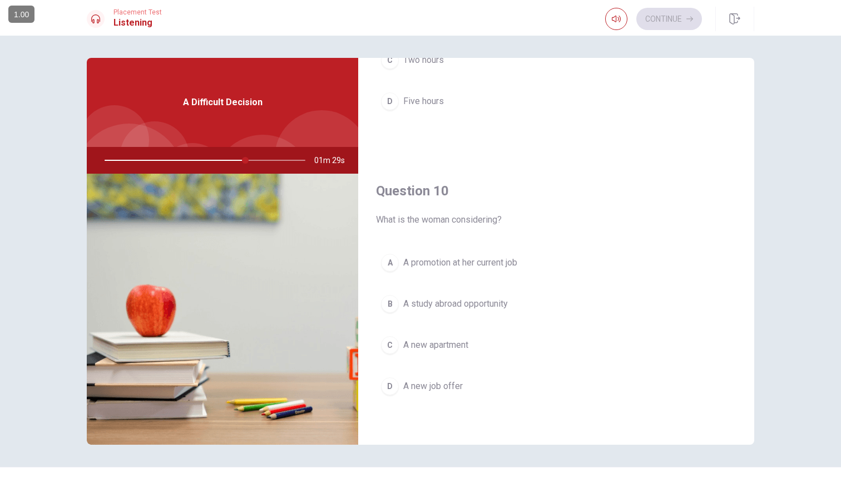
click at [447, 386] on span "A new job offer" at bounding box center [432, 385] width 59 height 13
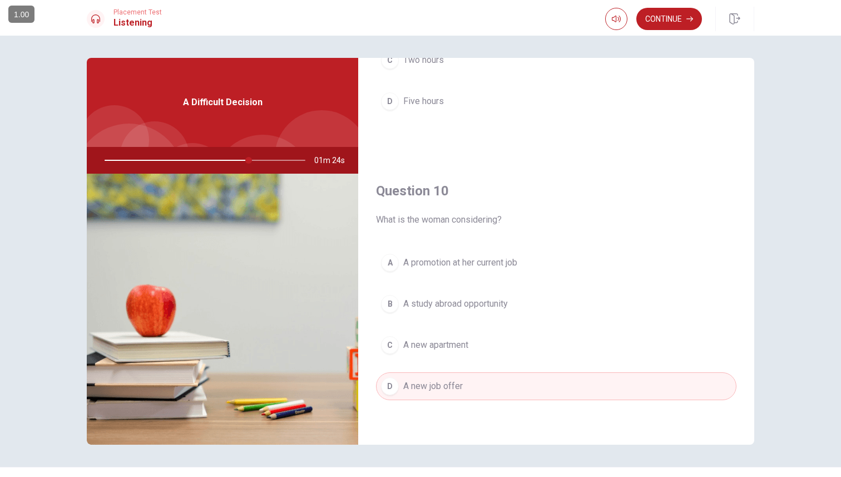
click at [485, 260] on span "A promotion at her current job" at bounding box center [460, 262] width 114 height 13
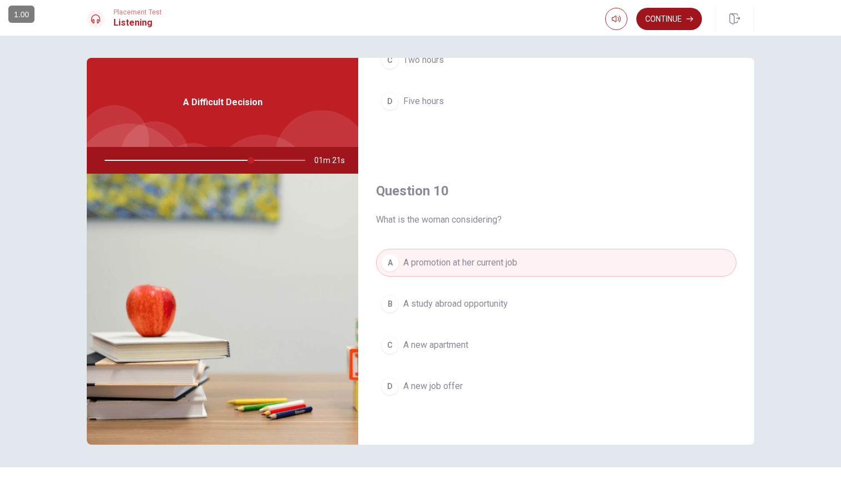
click at [668, 19] on button "Continue" at bounding box center [669, 19] width 66 height 22
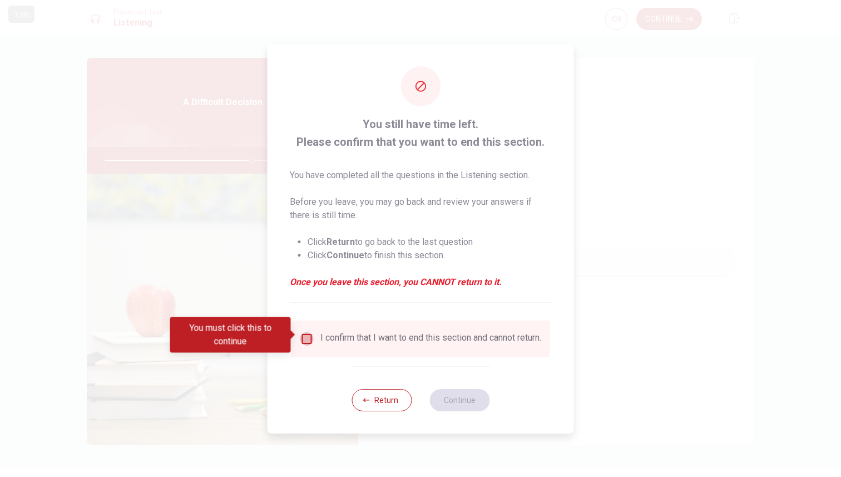
click at [307, 336] on input "You must click this to continue" at bounding box center [306, 338] width 13 height 13
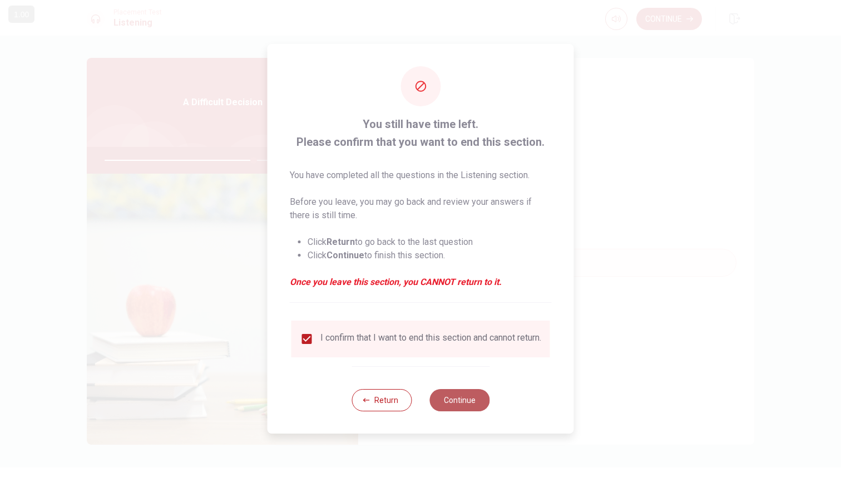
click at [465, 401] on button "Continue" at bounding box center [459, 400] width 60 height 22
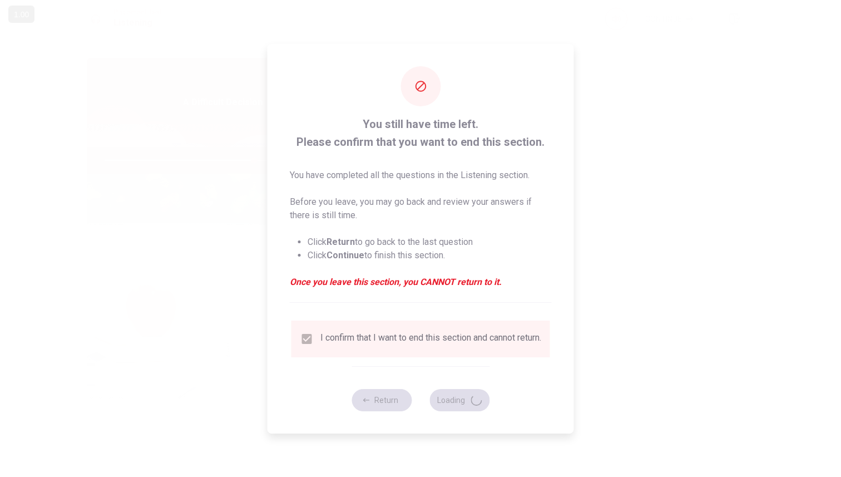
type input "75"
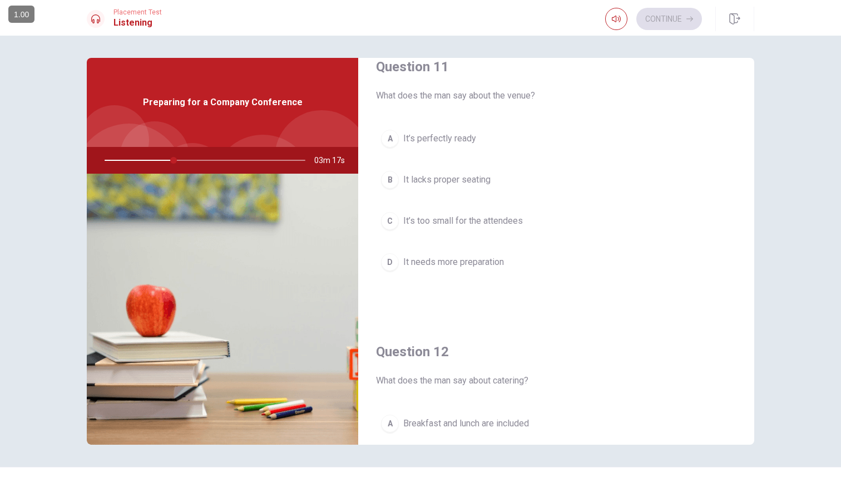
scroll to position [20, 0]
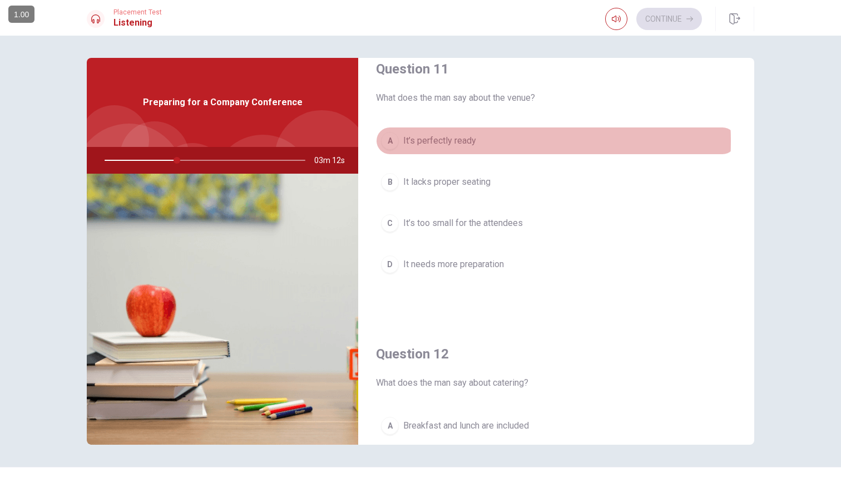
click at [446, 141] on span "It’s perfectly ready" at bounding box center [439, 140] width 73 height 13
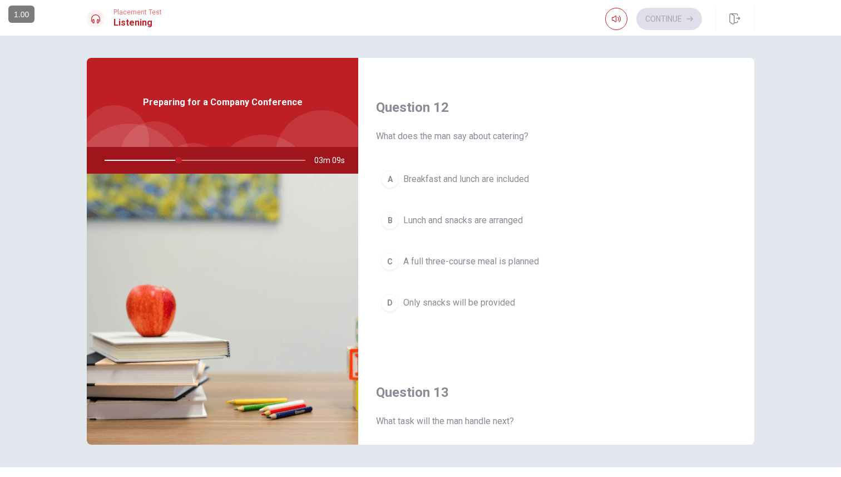
scroll to position [290, 0]
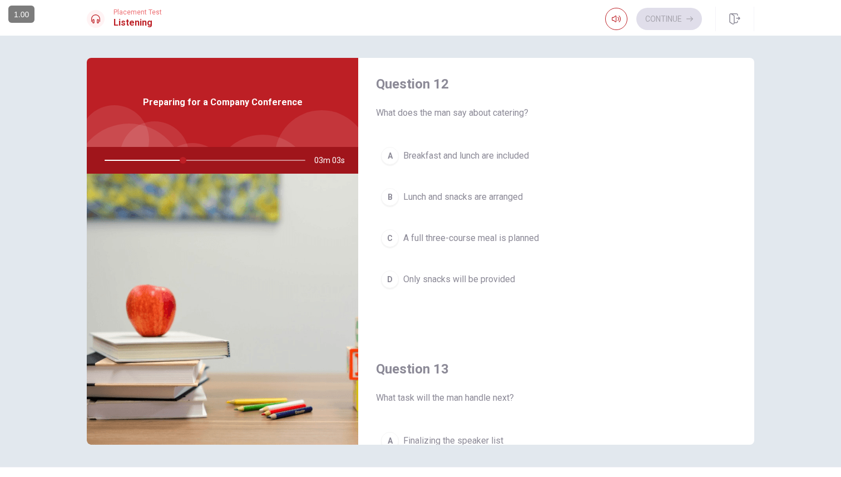
click at [473, 197] on span "Lunch and snacks are arranged" at bounding box center [463, 196] width 120 height 13
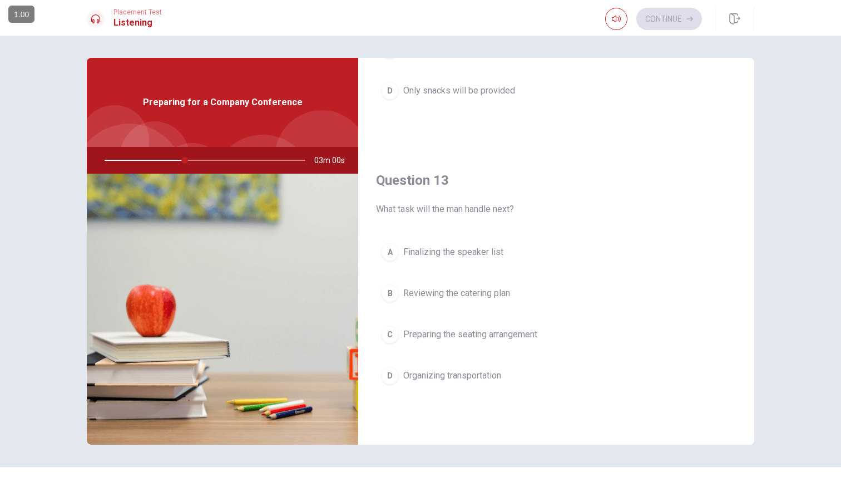
scroll to position [480, 0]
click at [441, 254] on span "Finalizing the speaker list" at bounding box center [453, 250] width 100 height 13
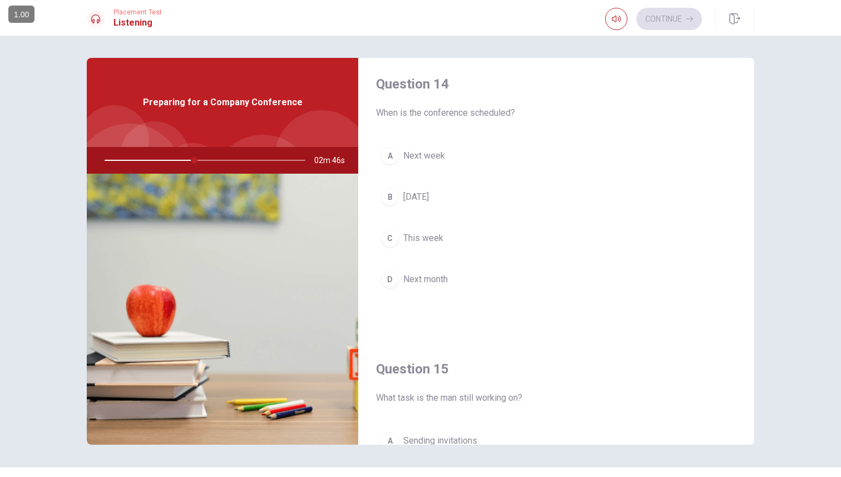
scroll to position [838, 0]
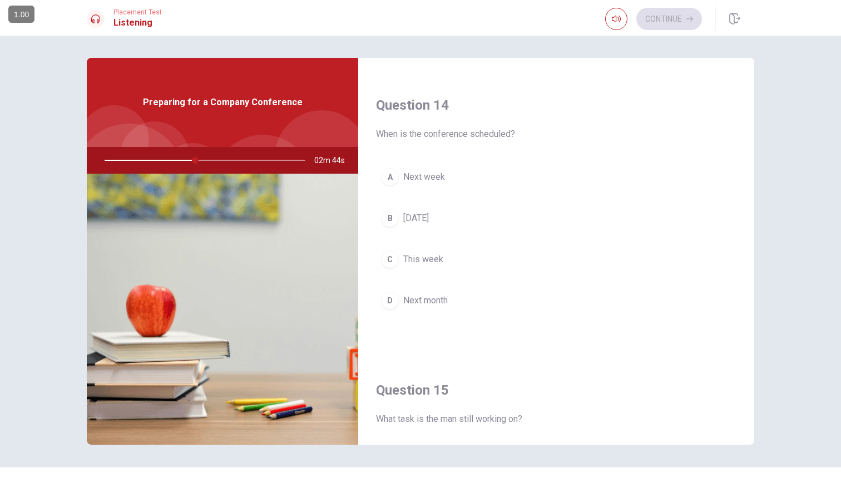
click at [440, 301] on span "Next month" at bounding box center [425, 300] width 44 height 13
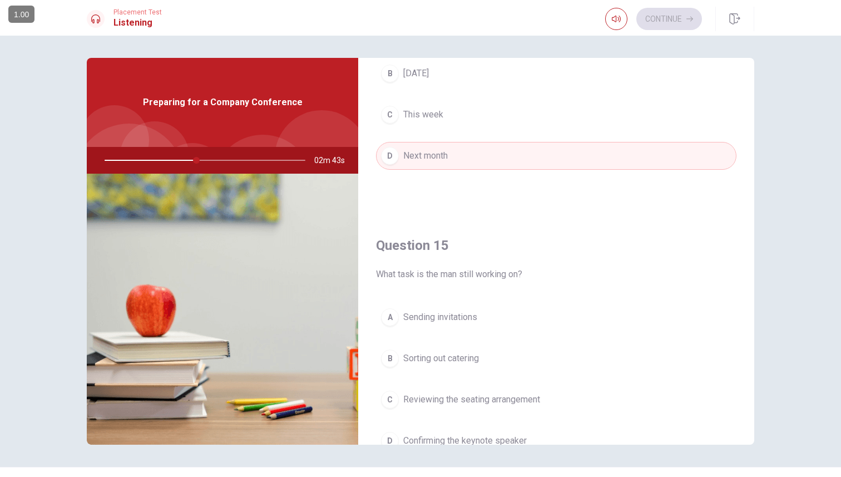
scroll to position [1037, 0]
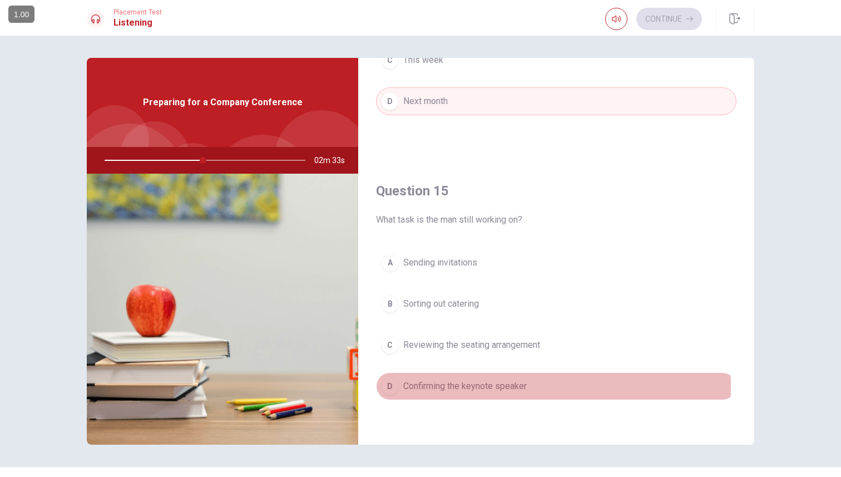
click at [481, 388] on span "Confirming the keynote speaker" at bounding box center [464, 385] width 123 height 13
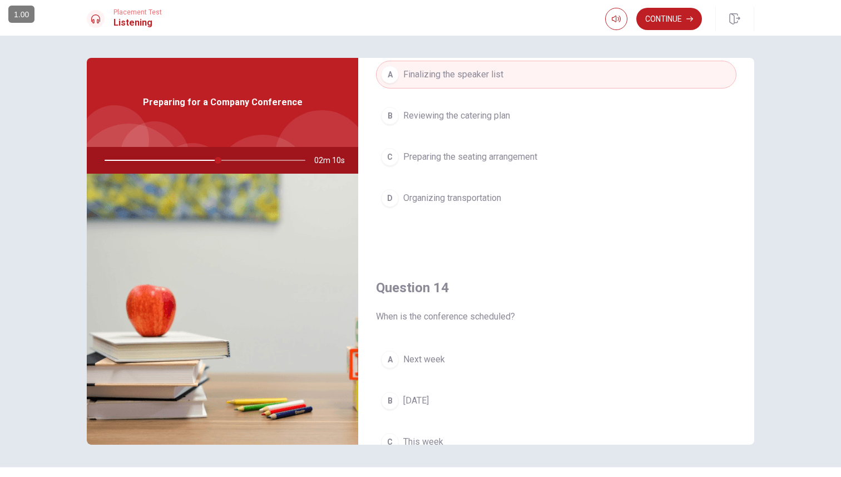
scroll to position [551, 0]
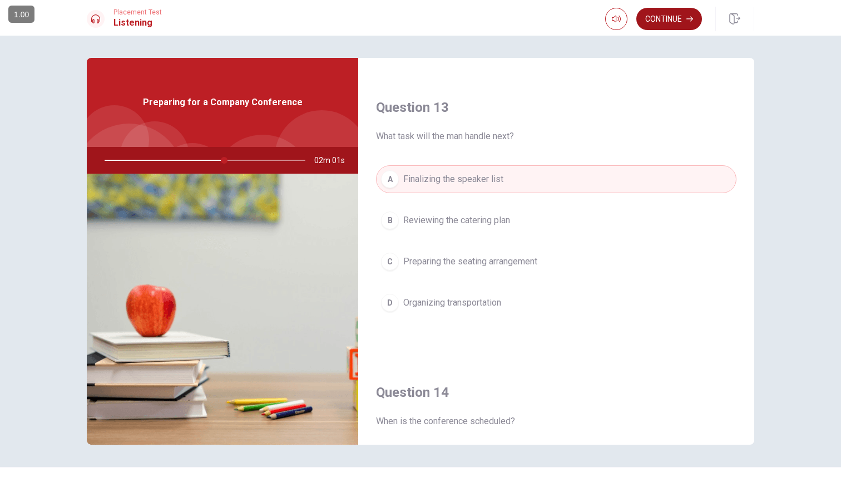
click at [665, 16] on button "Continue" at bounding box center [669, 19] width 66 height 22
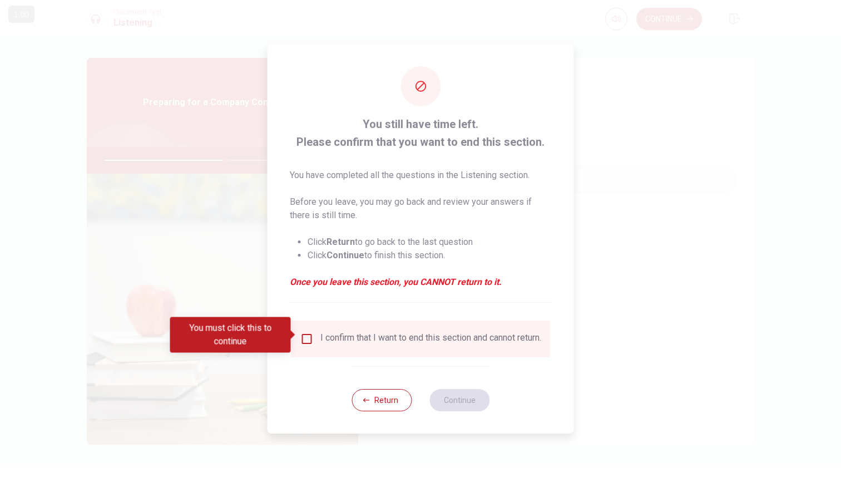
click at [306, 334] on input "You must click this to continue" at bounding box center [306, 338] width 13 height 13
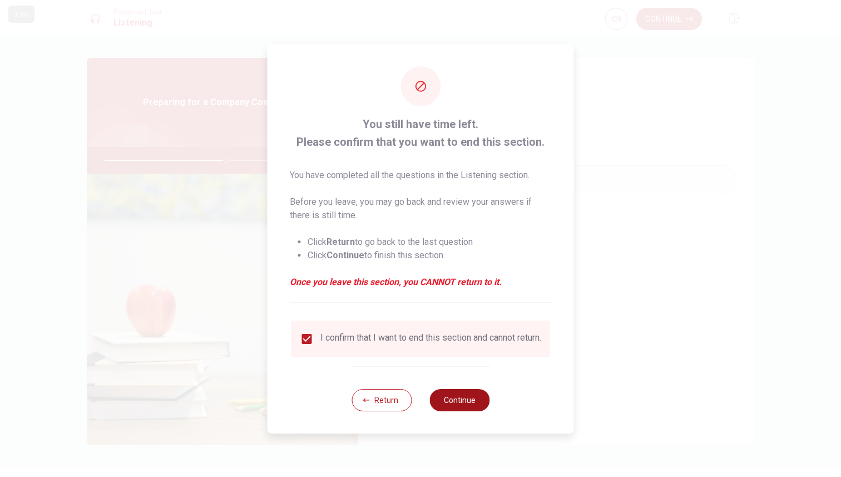
click at [456, 399] on button "Continue" at bounding box center [459, 400] width 60 height 22
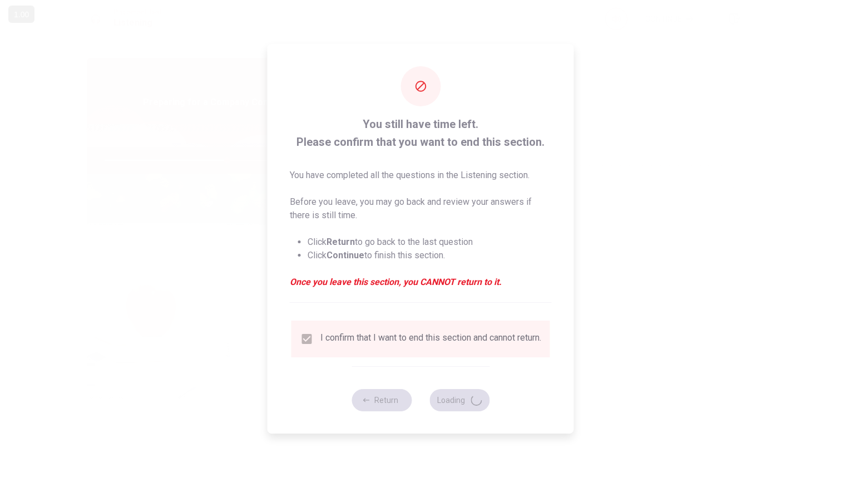
type input "61"
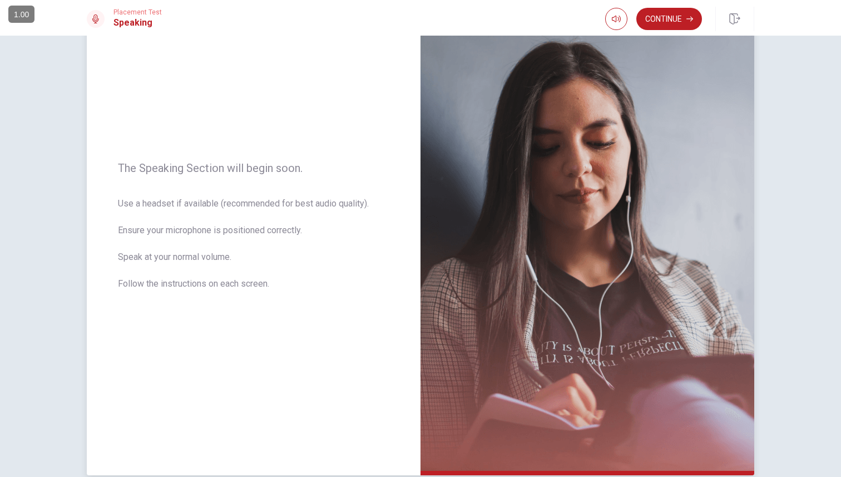
scroll to position [0, 0]
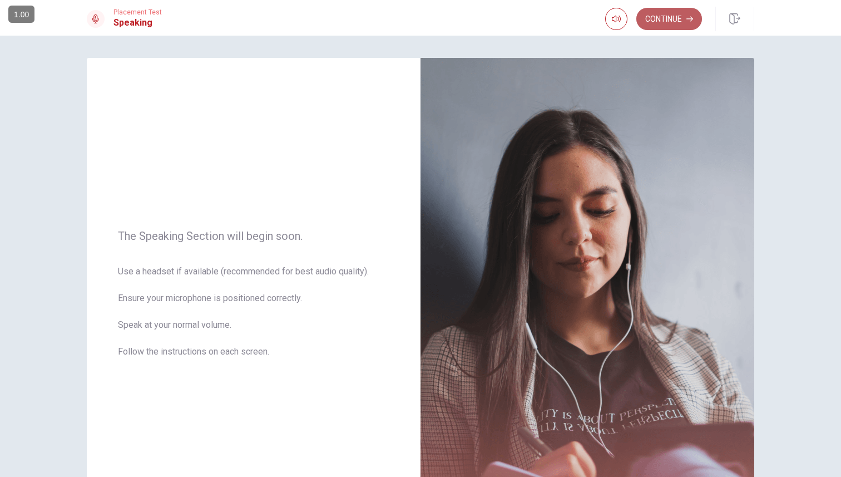
click at [669, 18] on button "Continue" at bounding box center [669, 19] width 66 height 22
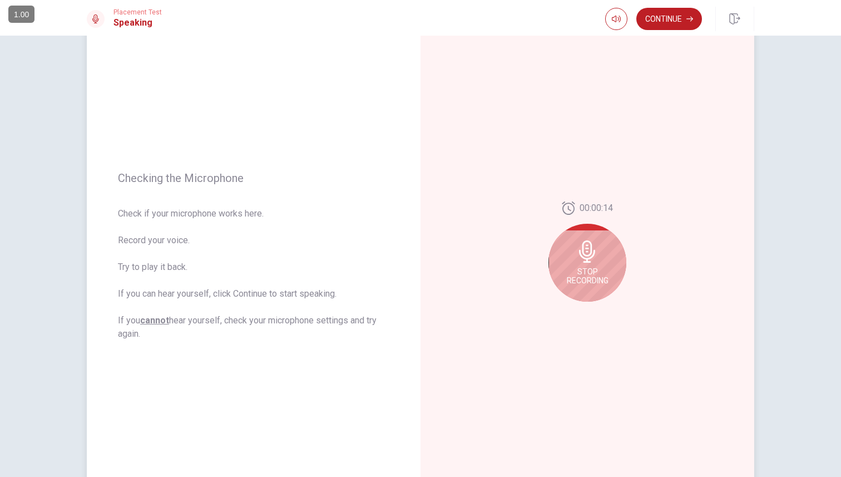
scroll to position [49, 0]
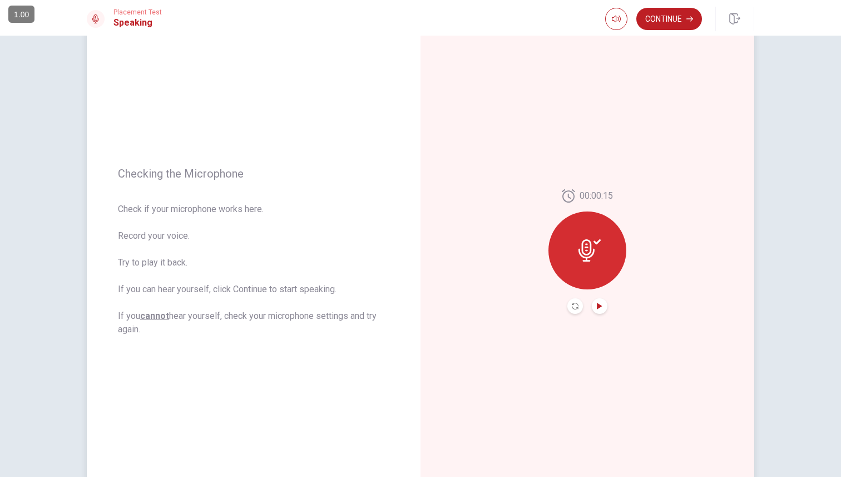
click at [597, 306] on icon "Play Audio" at bounding box center [599, 305] width 5 height 7
click at [597, 306] on icon "Pause Audio" at bounding box center [599, 305] width 7 height 7
click at [671, 21] on button "Continue" at bounding box center [669, 19] width 66 height 22
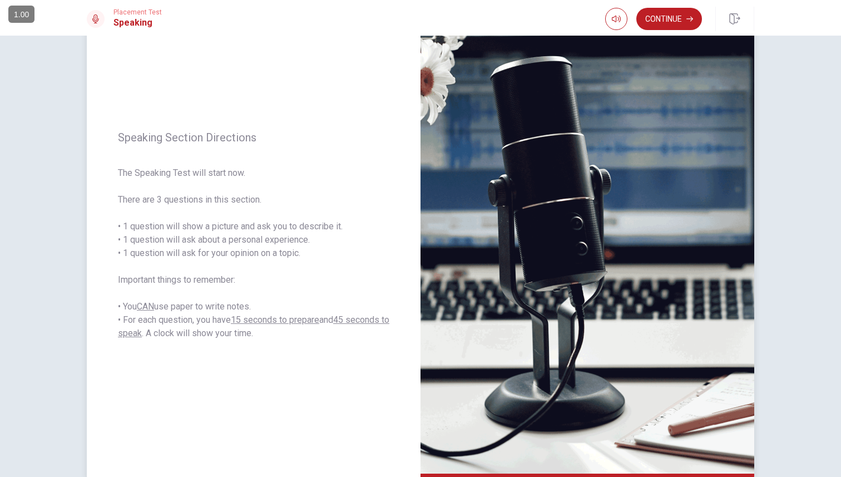
scroll to position [0, 0]
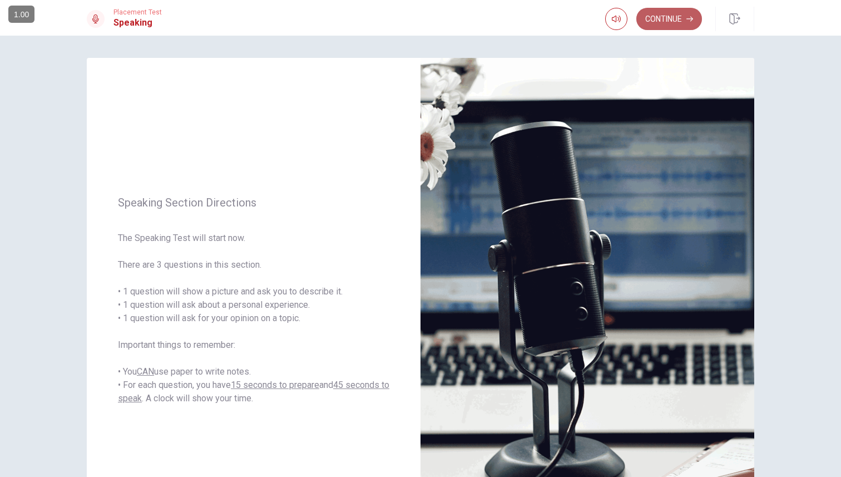
click at [663, 16] on button "Continue" at bounding box center [669, 19] width 66 height 22
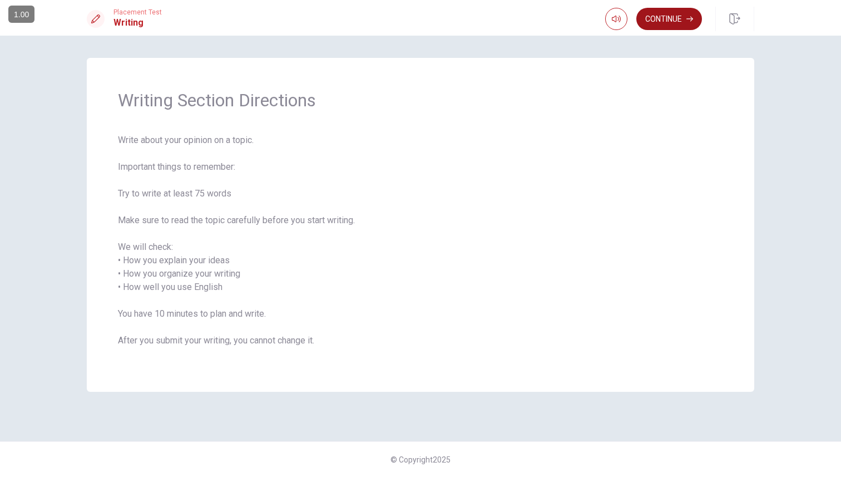
click at [671, 20] on button "Continue" at bounding box center [669, 19] width 66 height 22
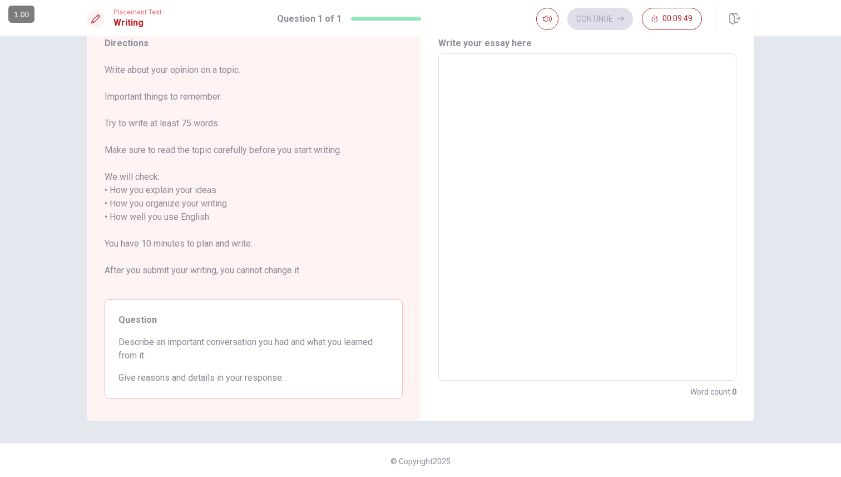
scroll to position [45, 0]
click at [502, 78] on textarea at bounding box center [587, 215] width 282 height 309
type textarea "I"
type textarea "x"
type textarea "I"
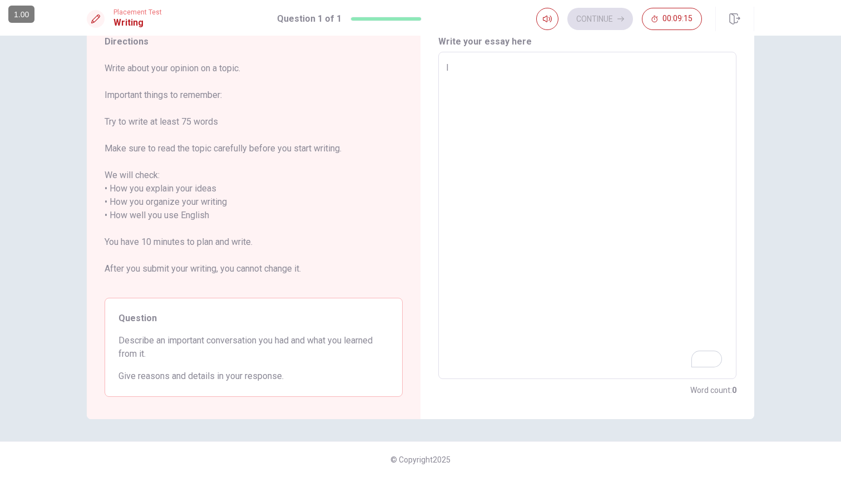
type textarea "x"
type textarea "I h"
type textarea "x"
type textarea "I ha"
type textarea "x"
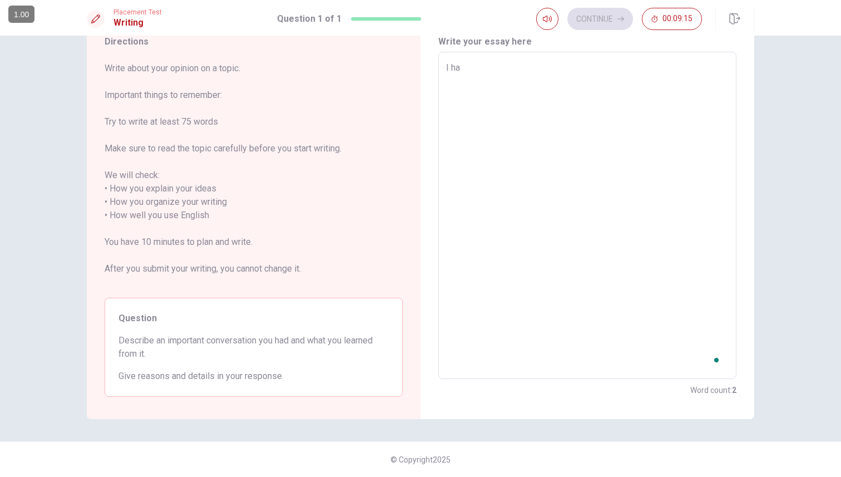
type textarea "I had"
type textarea "x"
type textarea "I had"
type textarea "x"
type textarea "I had a"
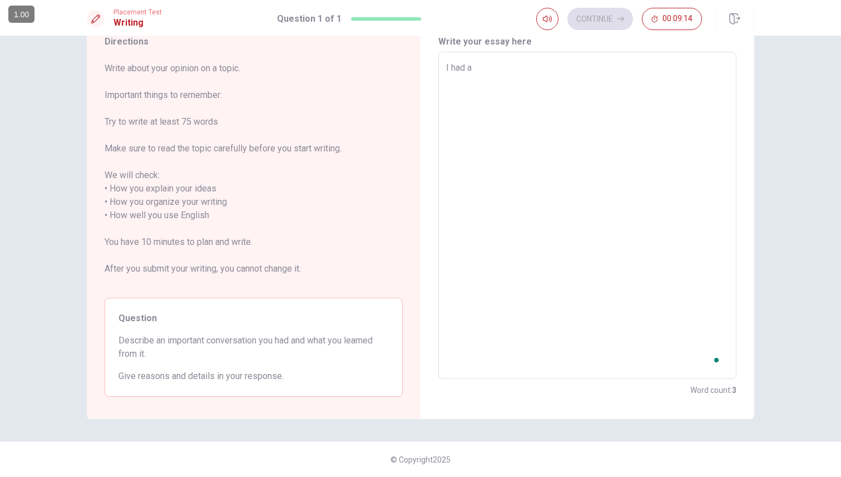
type textarea "x"
type textarea "I had an"
type textarea "x"
type textarea "I had an"
type textarea "x"
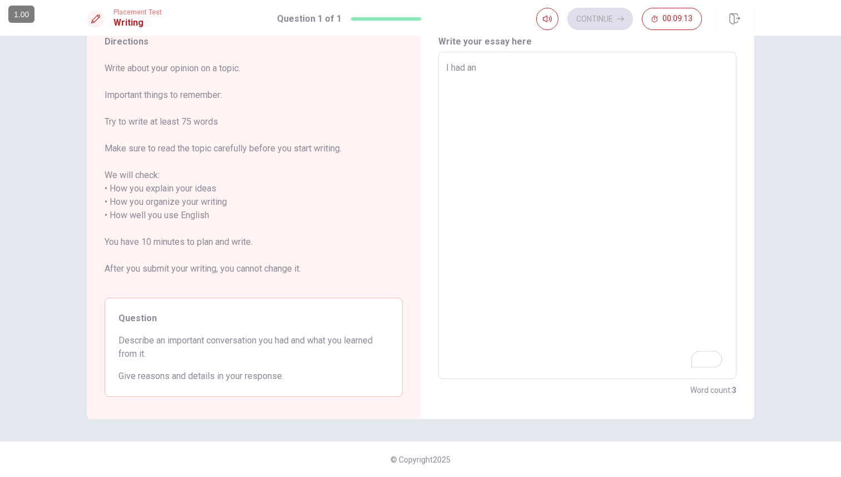
type textarea "I had an i"
type textarea "x"
type textarea "I had an in"
type textarea "x"
type textarea "I had an ino"
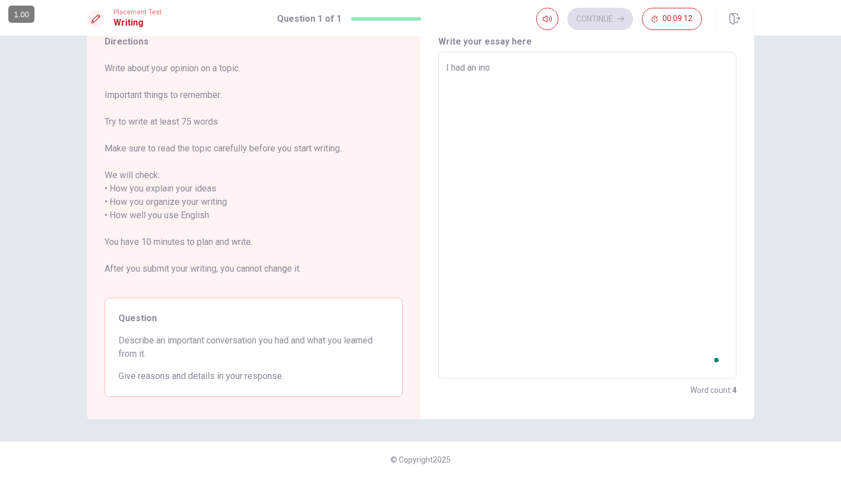
type textarea "x"
type textarea "I had an in"
type textarea "x"
type textarea "I had an i"
type textarea "x"
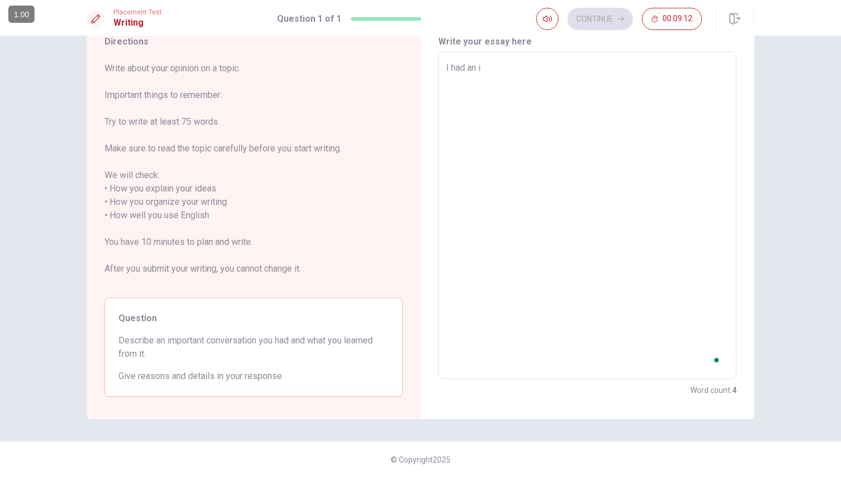
type textarea "I had an im"
type textarea "x"
type textarea "I had an imp"
type textarea "x"
type textarea "I had an impo"
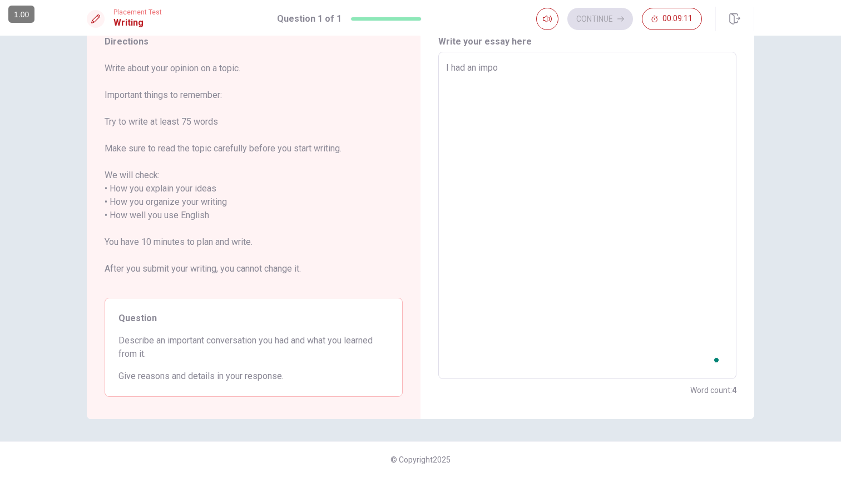
type textarea "x"
type textarea "I had an impor"
type textarea "x"
type textarea "I had an import"
type textarea "x"
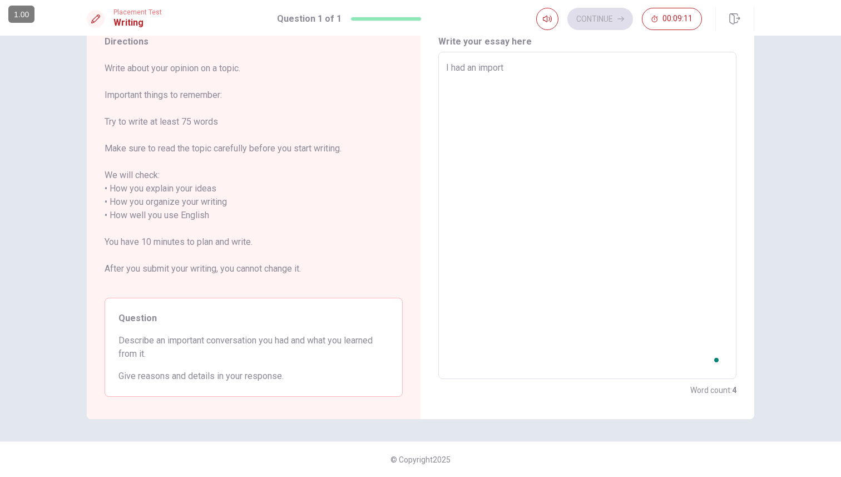
type textarea "I had an importa"
type textarea "x"
type textarea "I had an importan"
type textarea "x"
type textarea "I had an important"
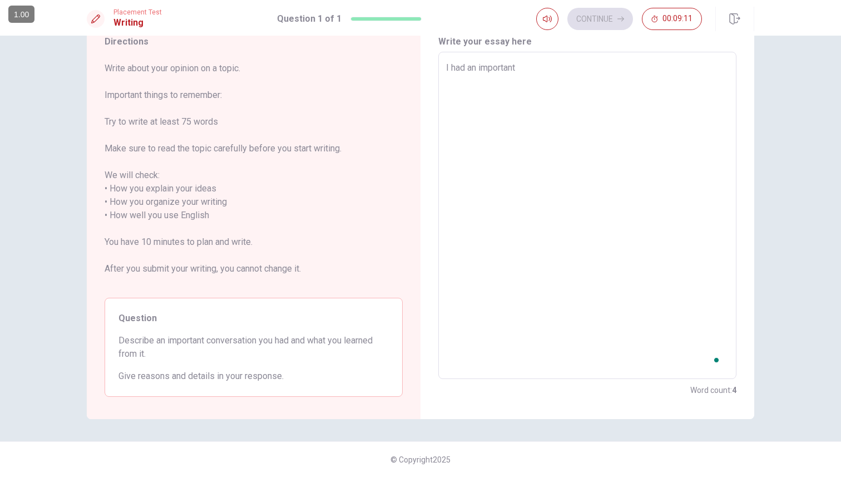
type textarea "x"
type textarea "I had an important"
type textarea "x"
type textarea "I had an important c"
type textarea "x"
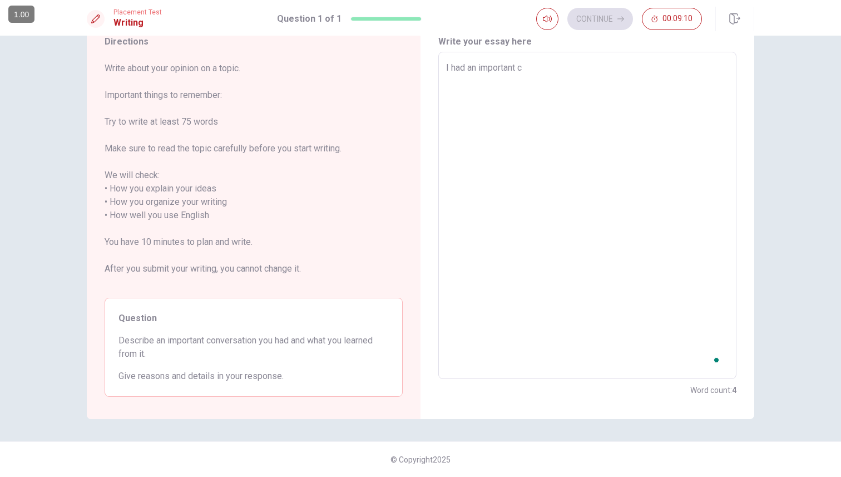
type textarea "I had an important co"
type textarea "x"
type textarea "I had an important con"
type textarea "x"
type textarea "I had an important conv"
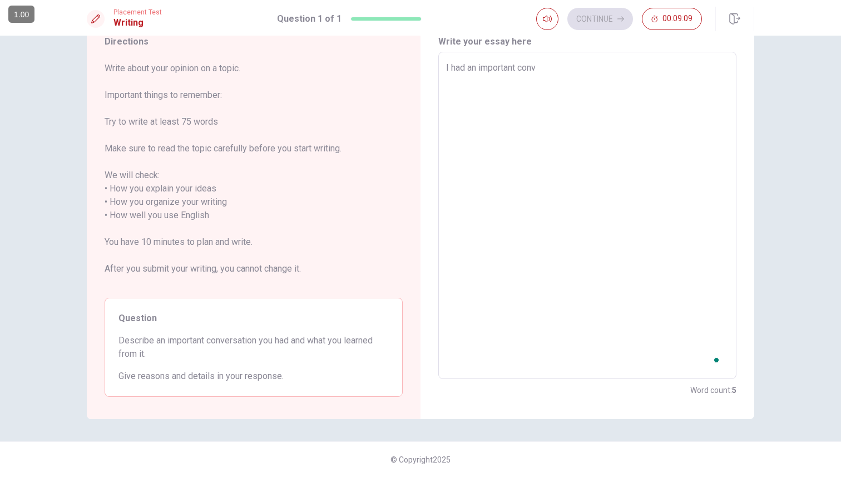
type textarea "x"
type textarea "I had an important convr"
type textarea "x"
type textarea "I had an important conv"
type textarea "x"
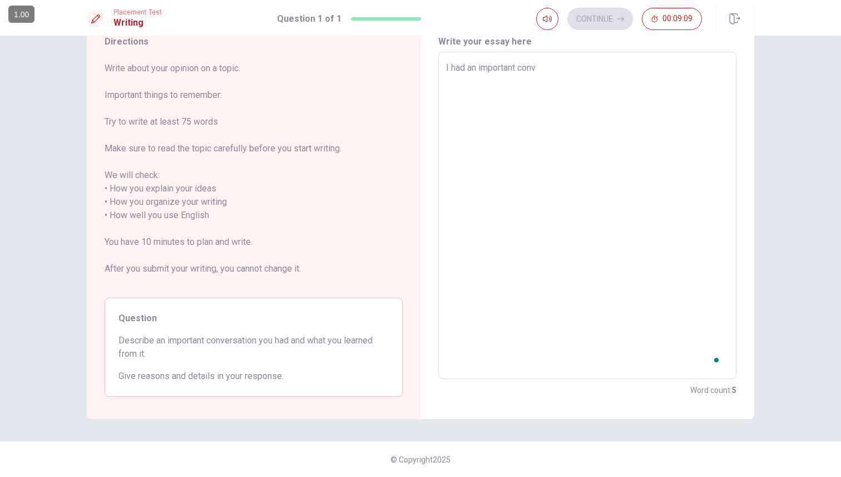
type textarea "I had an important conve"
type textarea "x"
type textarea "I had an important conver"
type textarea "x"
type textarea "I had an important convers"
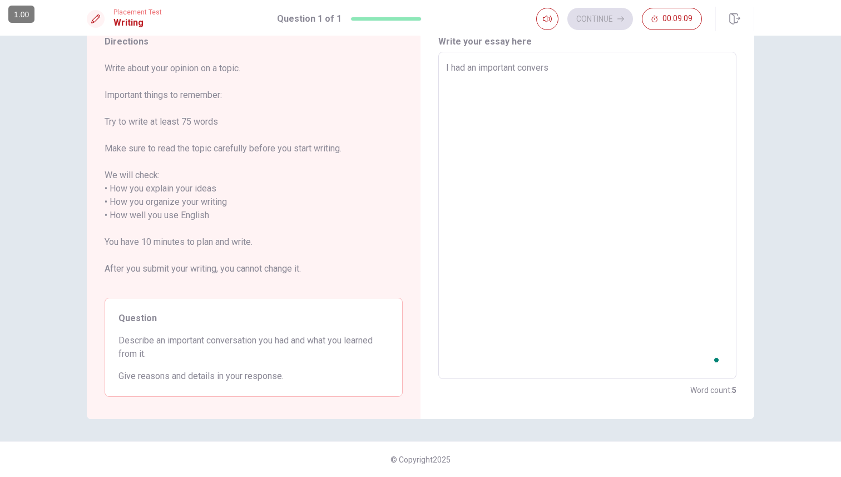
type textarea "x"
type textarea "I had an important conversa"
type textarea "x"
type textarea "I had an important conversat"
type textarea "x"
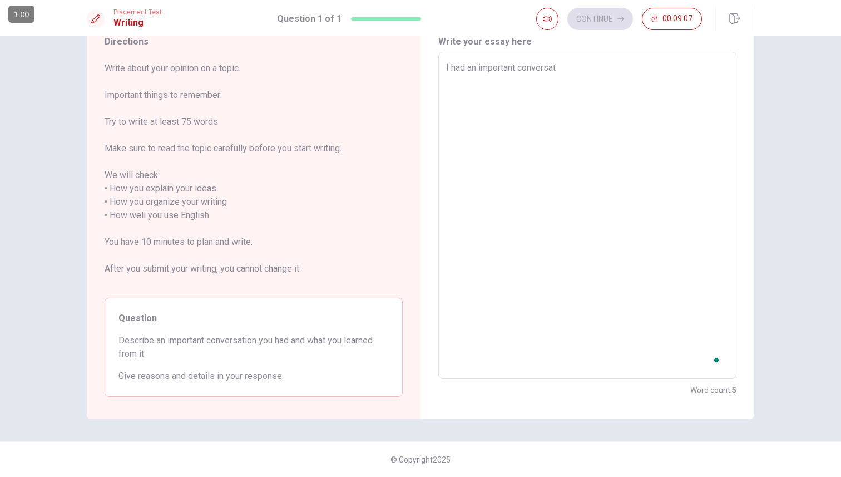
type textarea "I had an important conversati"
type textarea "x"
type textarea "I had an important conversatio"
type textarea "x"
type textarea "I had an important conversation"
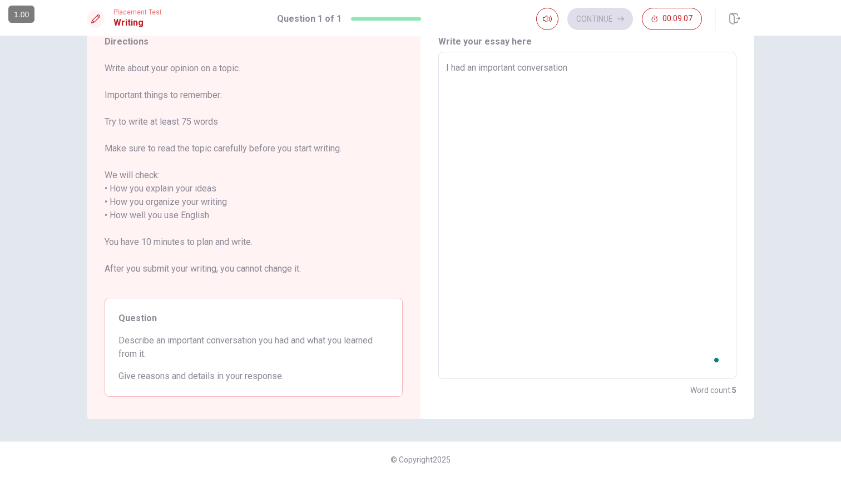
type textarea "x"
type textarea "I had an important conversation"
type textarea "x"
type textarea "I had an important conversation l"
type textarea "x"
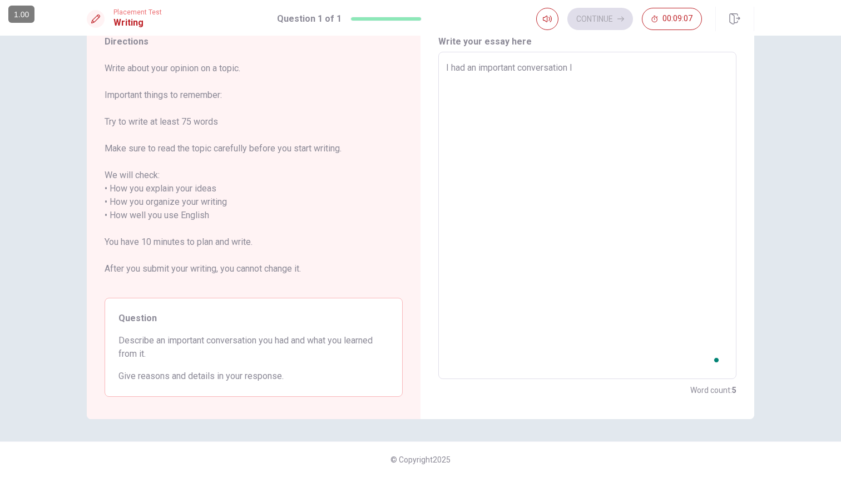
type textarea "I had an important conversation la"
type textarea "x"
type textarea "I had an important conversation las"
type textarea "x"
type textarea "I had an important conversation last"
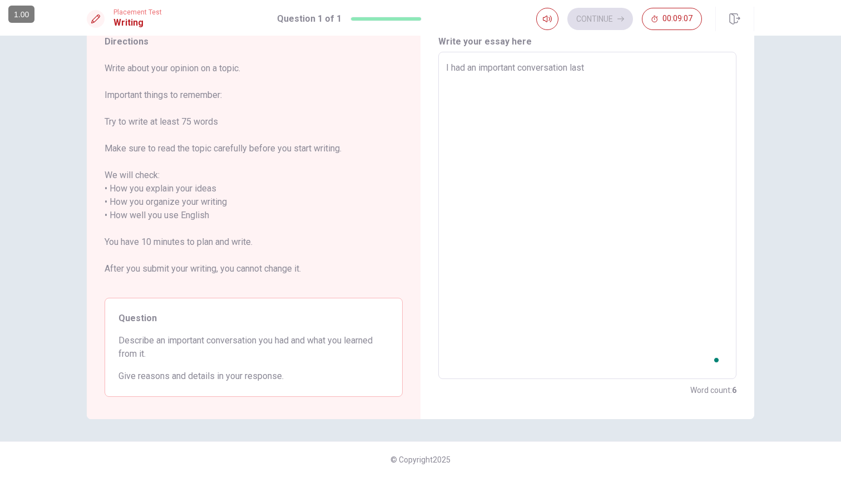
type textarea "x"
type textarea "I had an important conversation last"
type textarea "x"
type textarea "I had an important conversation last w"
type textarea "x"
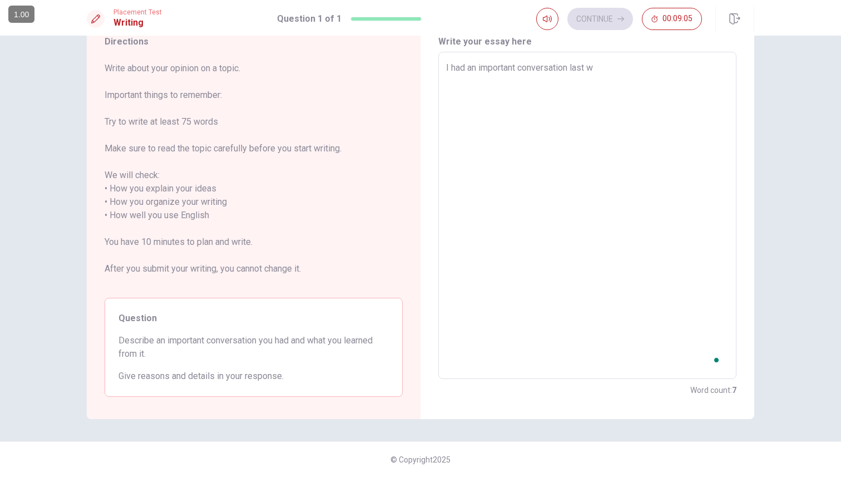
type textarea "I had an important conversation last we"
type textarea "x"
type textarea "I had an important conversation last wee"
type textarea "x"
type textarea "I had an important conversation last week"
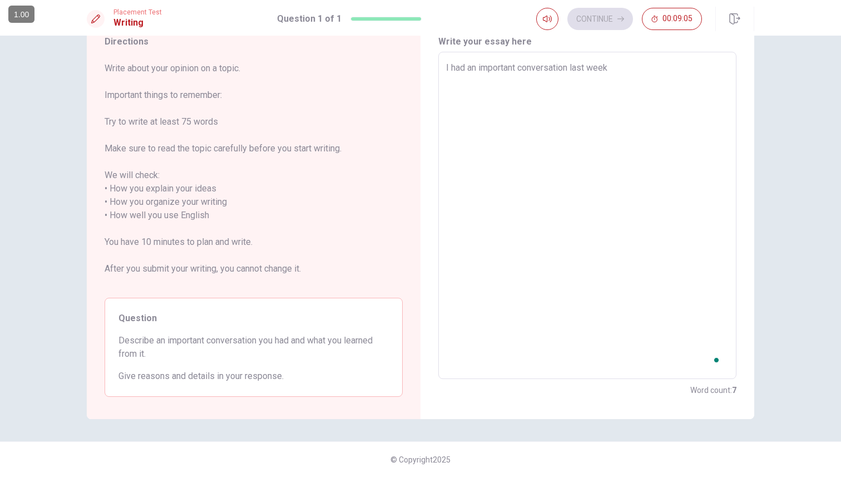
type textarea "x"
type textarea "I had an important conversation last week"
type textarea "x"
type textarea "I had an important conversation last week i"
type textarea "x"
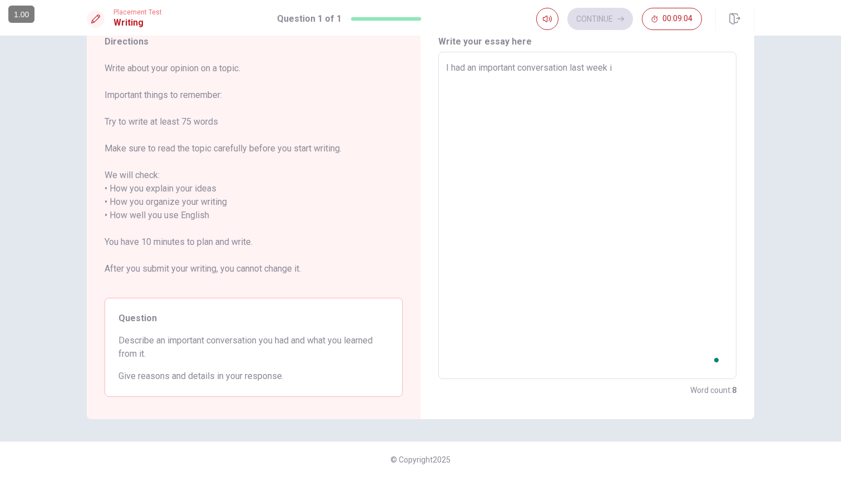
type textarea "I had an important conversation last week"
type textarea "x"
type textarea "I had an important conversation last week w"
type textarea "x"
type textarea "I had an important conversation last week wi"
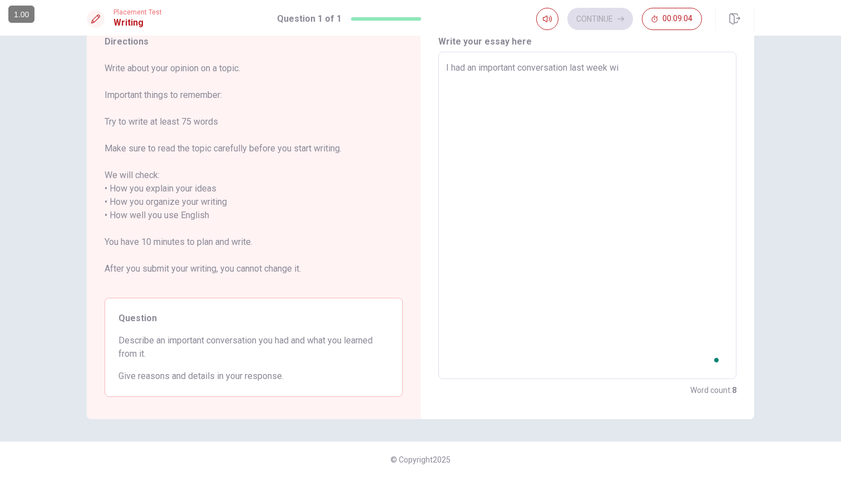
type textarea "x"
type textarea "I had an important conversation last week wit"
type textarea "x"
type textarea "I had an important conversation last week with"
type textarea "x"
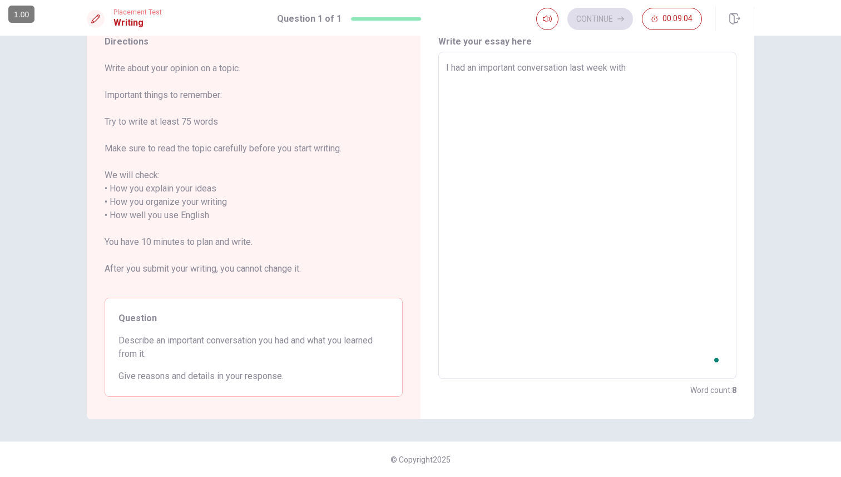
type textarea "I had an important conversation last week withm"
type textarea "x"
type textarea "I had an important conversation last week withmy"
type textarea "x"
type textarea "I had an important conversation last week withmy"
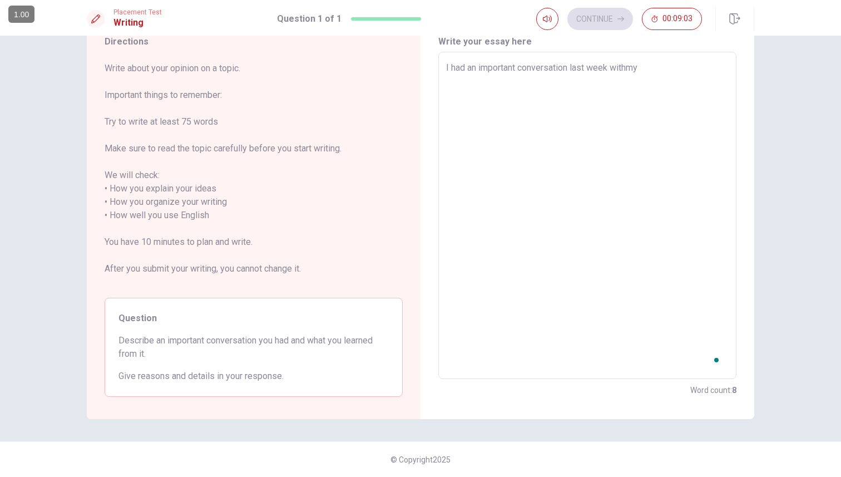
type textarea "x"
type textarea "I had an important conversation last week withmy"
type textarea "x"
type textarea "I had an important conversation last week withm"
type textarea "x"
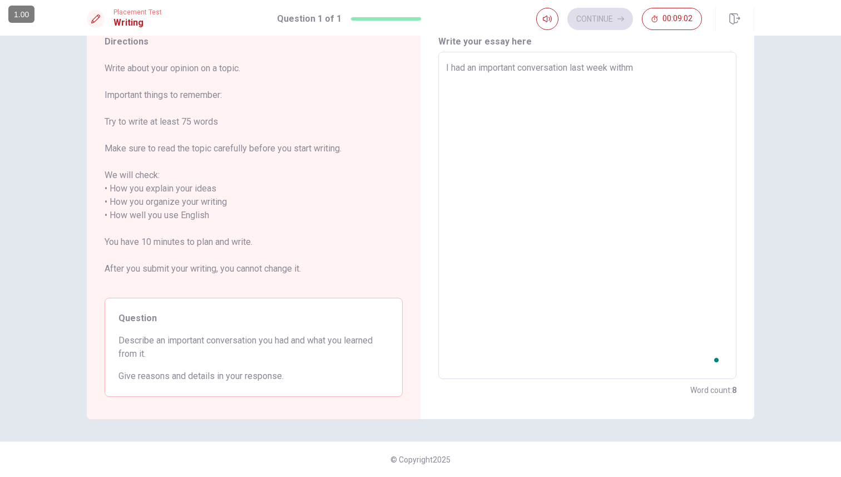
type textarea "I had an important conversation last week with"
type textarea "x"
type textarea "I had an important conversation last week wit"
type textarea "x"
type textarea "I had an important conversation last week wit"
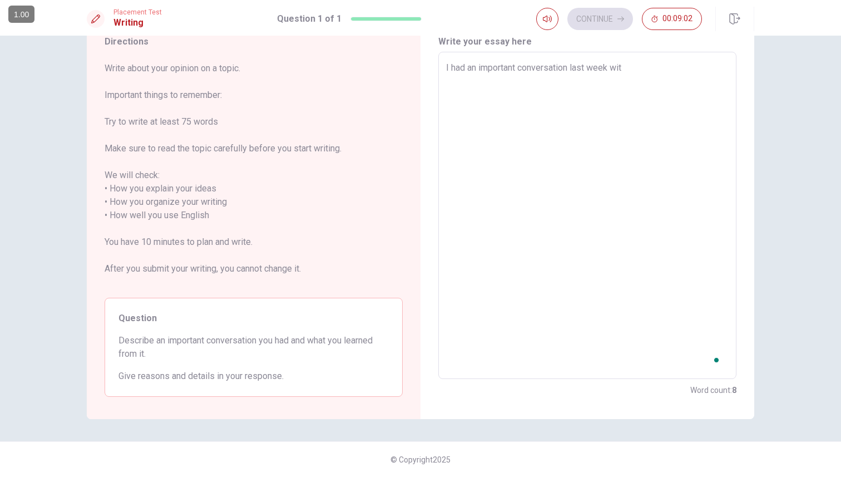
type textarea "x"
type textarea "I had an important conversation last week wit m"
type textarea "x"
type textarea "I had an important conversation last week wit"
type textarea "x"
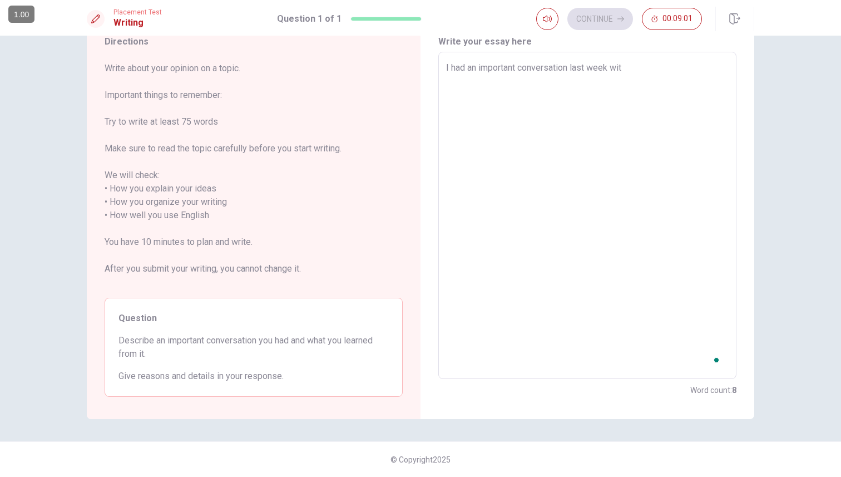
type textarea "I had an important conversation last week wit"
type textarea "x"
type textarea "I had an important conversation last week with"
type textarea "x"
type textarea "I had an important conversation last week with"
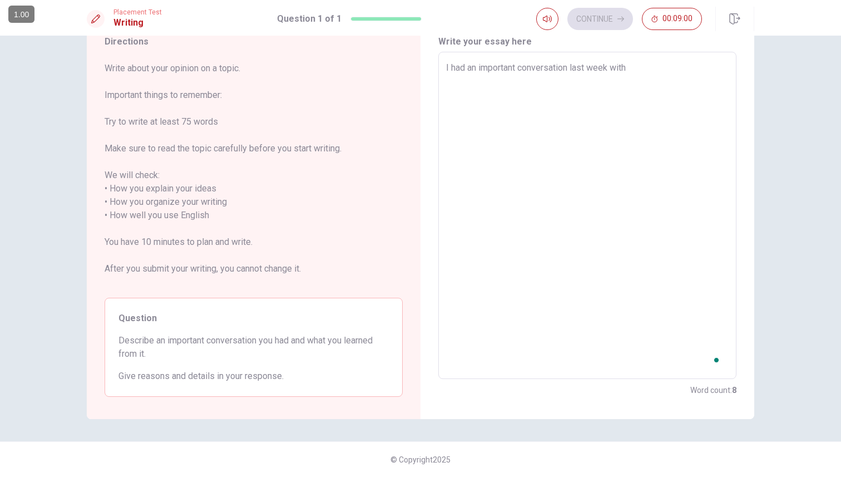
type textarea "x"
type textarea "I had an important conversation last week with m"
type textarea "x"
type textarea "I had an important conversation last week with my"
type textarea "x"
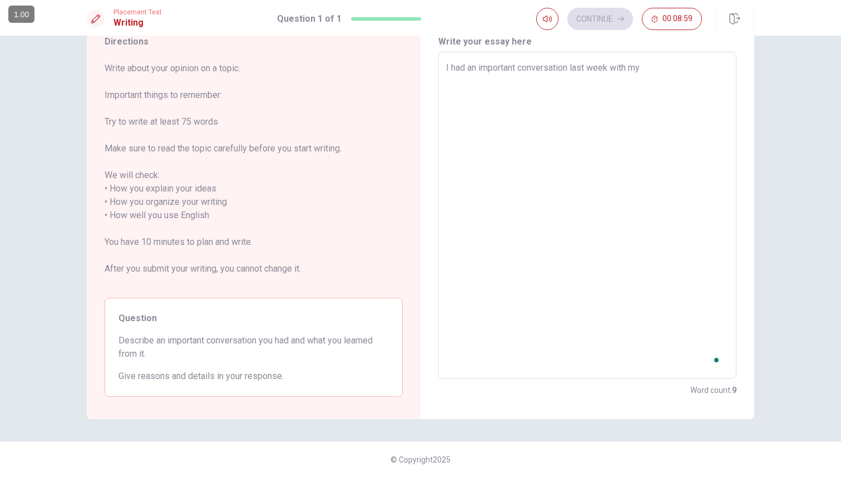
type textarea "I had an important conversation last week with my"
type textarea "x"
type textarea "I had an important conversation last week with my m"
type textarea "x"
type textarea "I had an important conversation last week with my me"
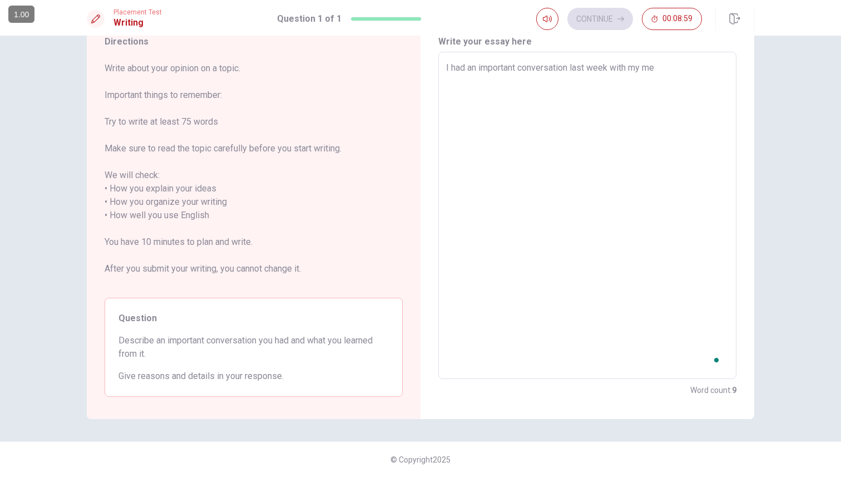
type textarea "x"
type textarea "I had an important conversation last week with my men"
type textarea "x"
type textarea "I had an important conversation last week with my ment"
type textarea "x"
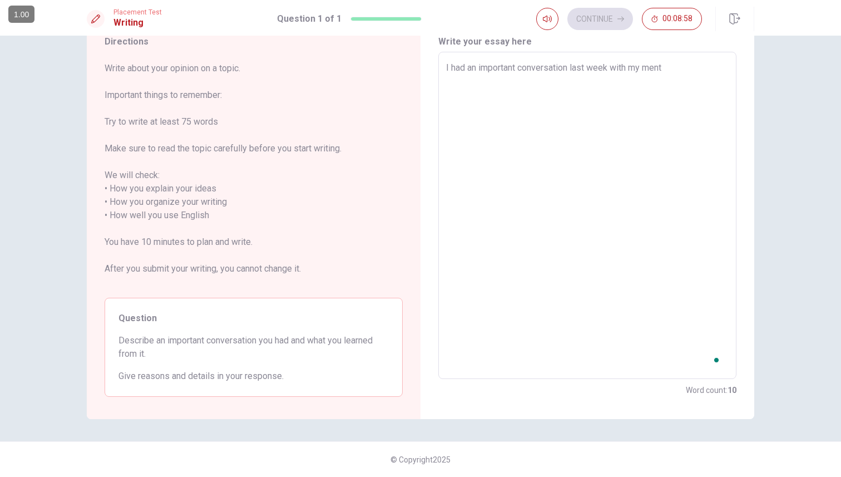
type textarea "I had an important conversation last week with my [PERSON_NAME]"
type textarea "x"
type textarea "I had an important conversation last week with my mentor"
type textarea "x"
type textarea "I had an important conversation last week with my mentor."
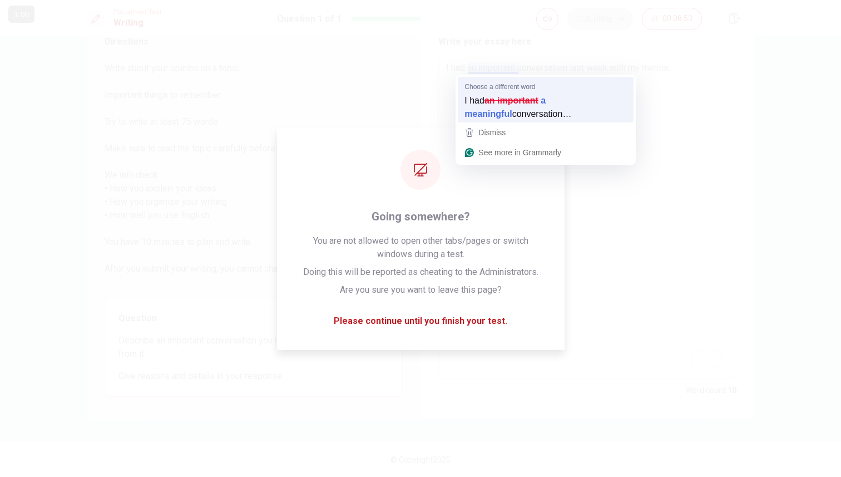
type textarea "x"
type textarea "I had a meaningful conversation last week with my mentor."
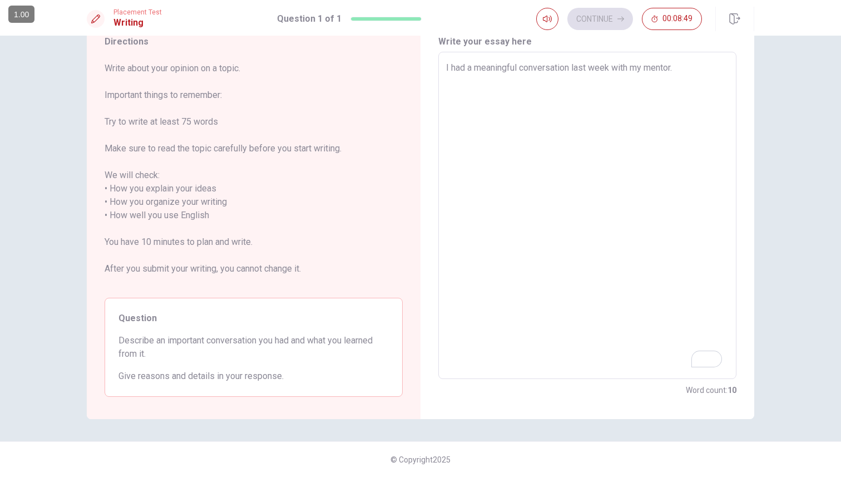
click at [696, 69] on textarea "I had a meaningful conversation last week with my mentor." at bounding box center [587, 215] width 282 height 309
type textarea "x"
type textarea "I had a meaningful conversation last week with my mentor."
type textarea "x"
type textarea "I had a meaningful conversation last week with my mentor. T"
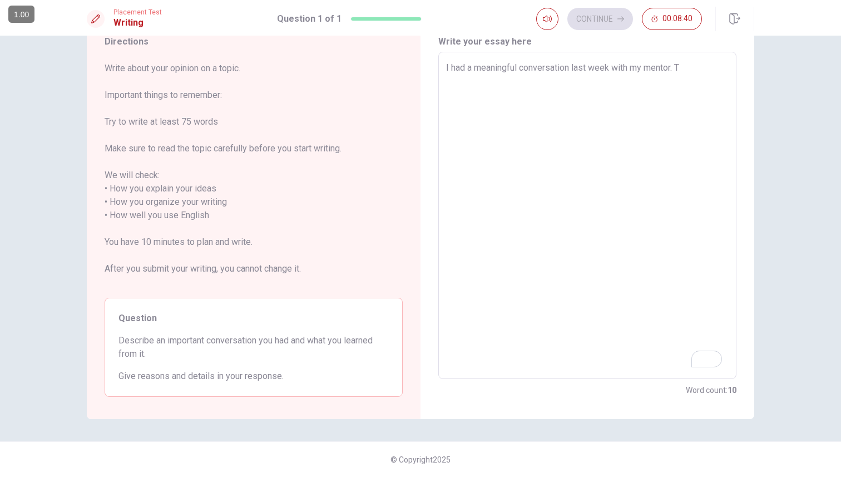
type textarea "x"
type textarea "I had a meaningful conversation last week with my mentor. Th"
type textarea "x"
type textarea "I had a meaningful conversation last week with my mentor. The"
type textarea "x"
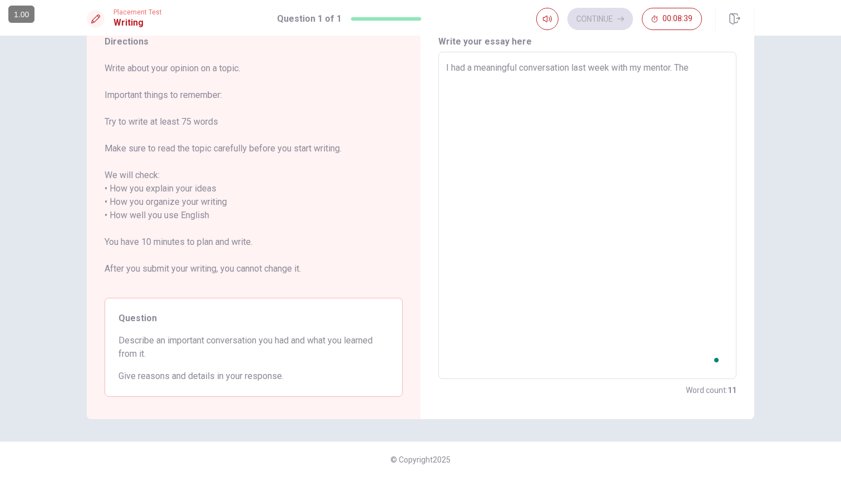
type textarea "I had a meaningful conversation last week with my mentor. The"
type textarea "x"
type textarea "I had a meaningful conversation last week with my mentor. The t"
type textarea "x"
type textarea "I had a meaningful conversation last week with my mentor. The to"
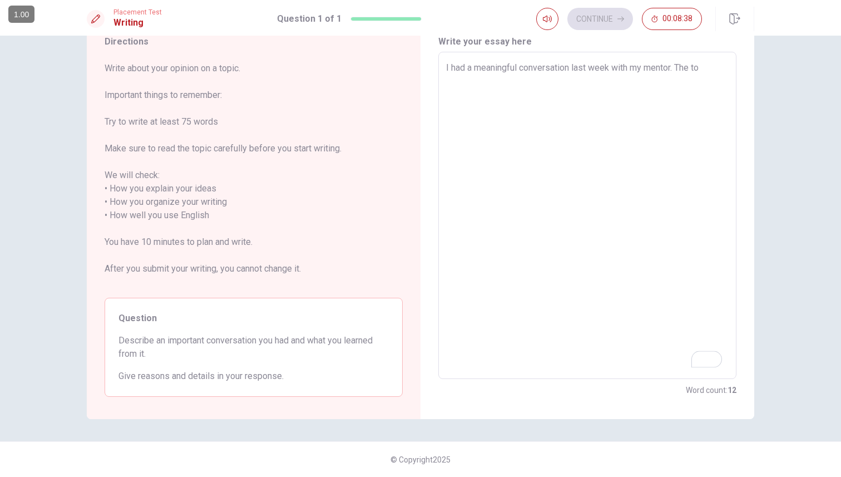
type textarea "x"
type textarea "I had a meaningful conversation last week with my mentor. The top"
type textarea "x"
type textarea "I had a meaningful conversation last week with my mentor. The topi"
type textarea "x"
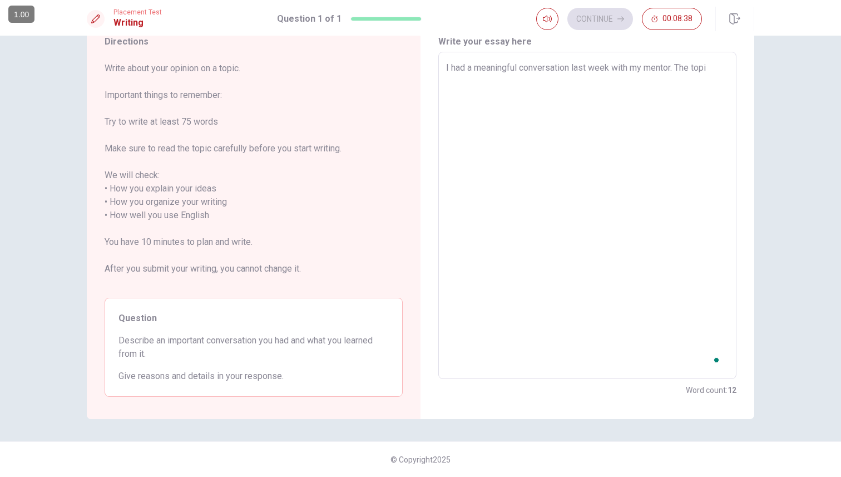
type textarea "I had a meaningful conversation last week with my mentor. The topi"
type textarea "x"
type textarea "I had a meaningful conversation last week with my mentor. The topi"
type textarea "x"
type textarea "I had a meaningful conversation last week with my mentor. The topic"
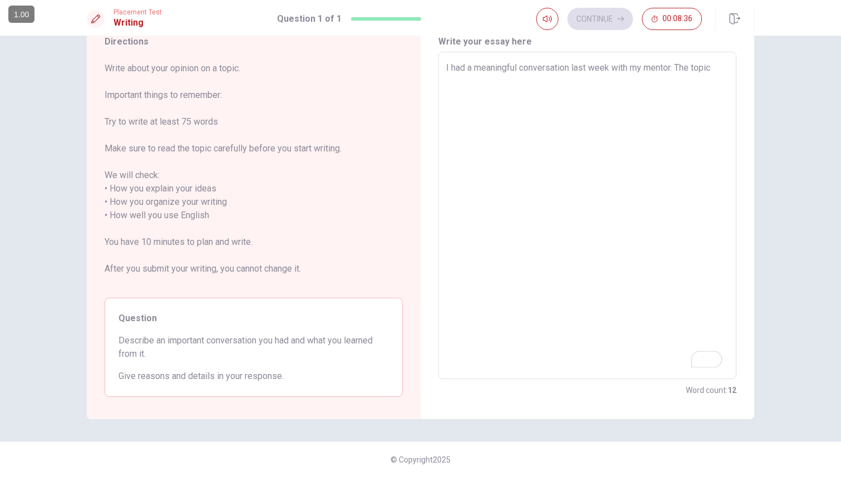
type textarea "x"
type textarea "I had a meaningful conversation last week with my mentor. The topic"
type textarea "x"
type textarea "I had a meaningful conversation last week with my mentor. The topic w"
type textarea "x"
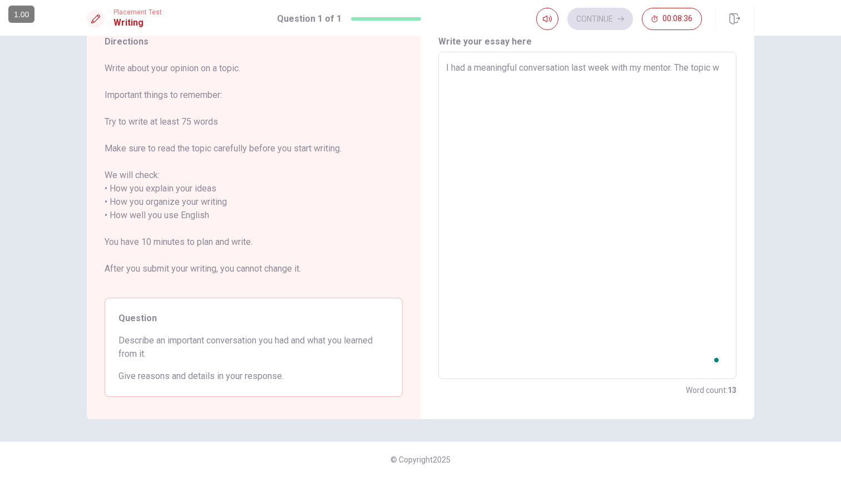
type textarea "I had a meaningful conversation last week with my mentor. The topic wa"
type textarea "x"
type textarea "I had a meaningful conversation last week with my mentor. The topic was"
type textarea "x"
type textarea "I had a meaningful conversation last week with my mentor. The topic was"
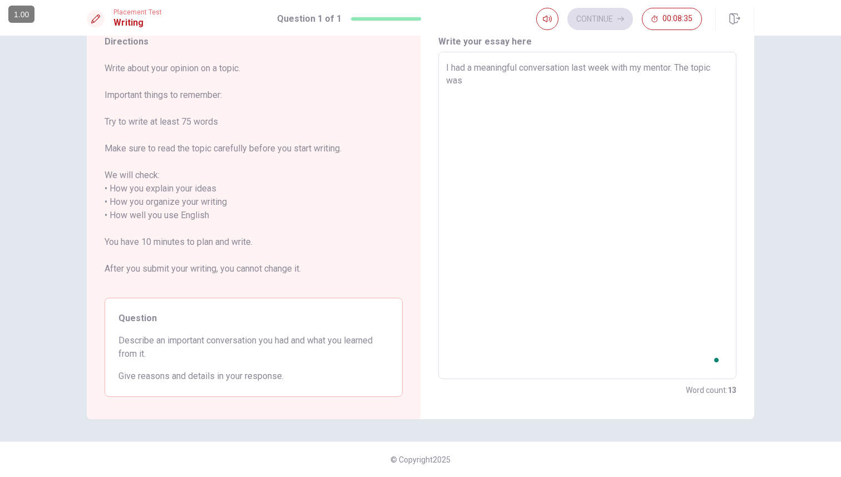
type textarea "x"
type textarea "I had a meaningful conversation last week with my mentor. The topic was a"
type textarea "x"
type textarea "I had a meaningful conversation last week with my mentor. The topic was ab"
type textarea "x"
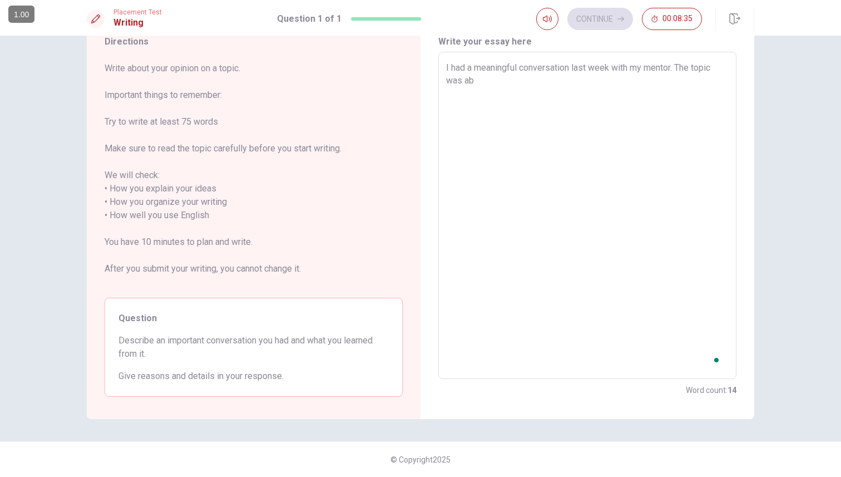
type textarea "I had a meaningful conversation last week with my mentor. The topic was abo"
type textarea "x"
type textarea "I had a meaningful conversation last week with my mentor. The topic was abou"
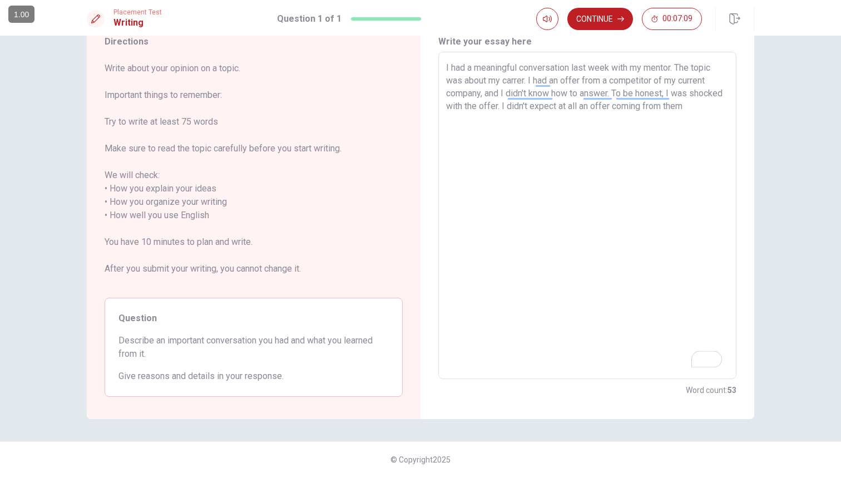
drag, startPoint x: 721, startPoint y: 109, endPoint x: 694, endPoint y: 138, distance: 39.4
click at [721, 109] on textarea "I had a meaningful conversation last week with my mentor. The topic was about m…" at bounding box center [587, 215] width 282 height 309
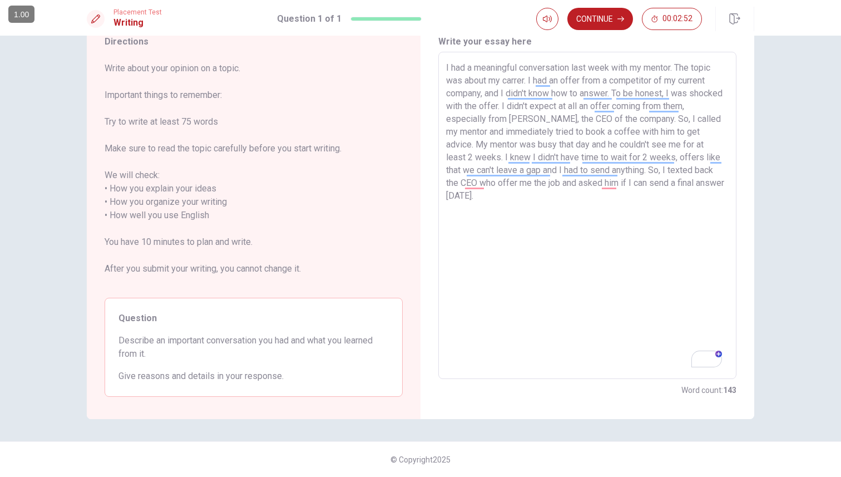
click at [512, 204] on textarea "I had a meaningful conversation last week with my mentor. The topic was about m…" at bounding box center [587, 215] width 282 height 309
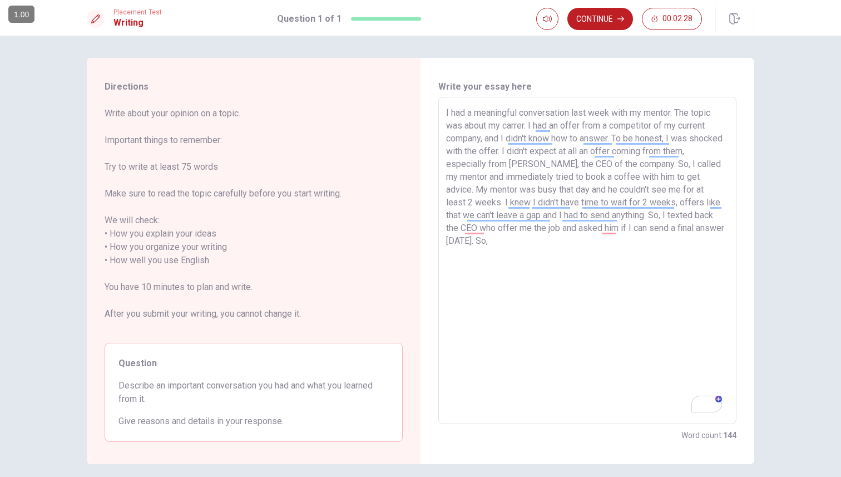
scroll to position [45, 0]
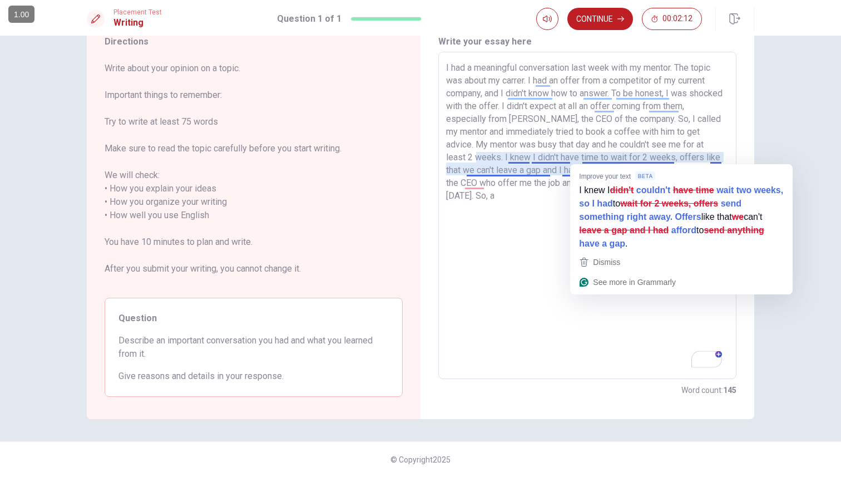
drag, startPoint x: 616, startPoint y: 158, endPoint x: 614, endPoint y: 164, distance: 6.3
click at [616, 158] on textarea "I had a meaningful conversation last week with my mentor. The topic was about m…" at bounding box center [587, 215] width 282 height 309
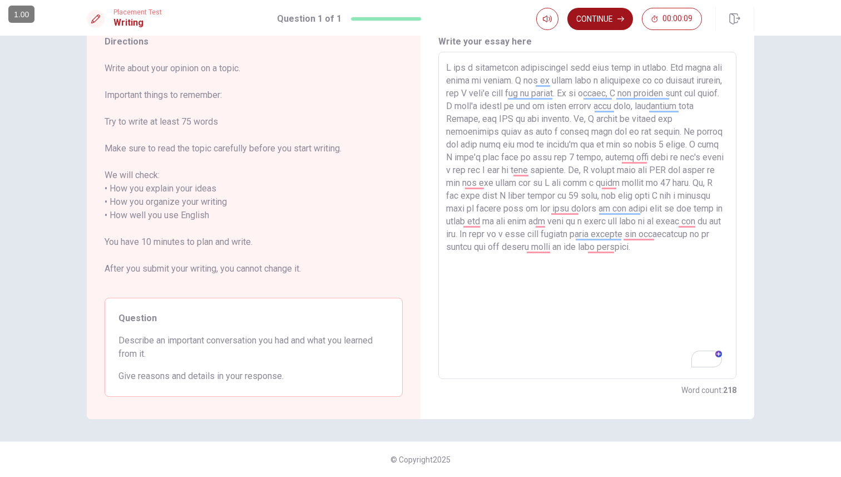
type textarea "I had a meaningful conversation last week with my mentor. The topic was about m…"
click at [608, 22] on button "Continue" at bounding box center [600, 19] width 66 height 22
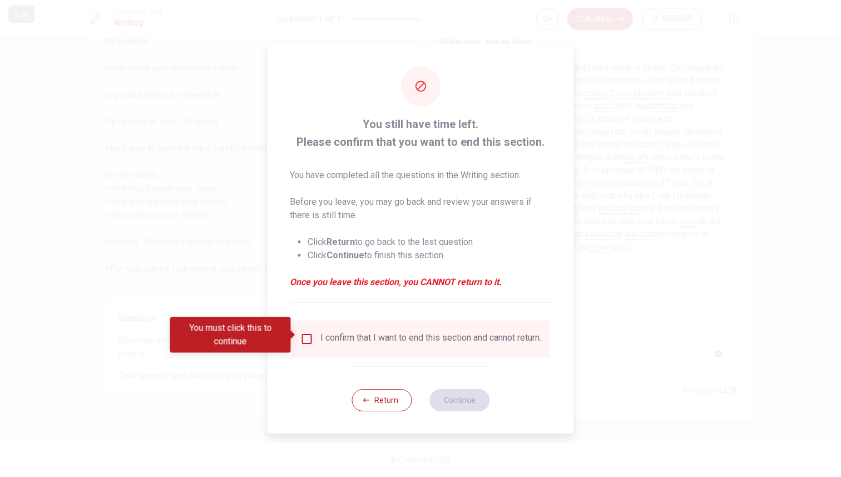
click at [309, 334] on input "You must click this to continue" at bounding box center [306, 338] width 13 height 13
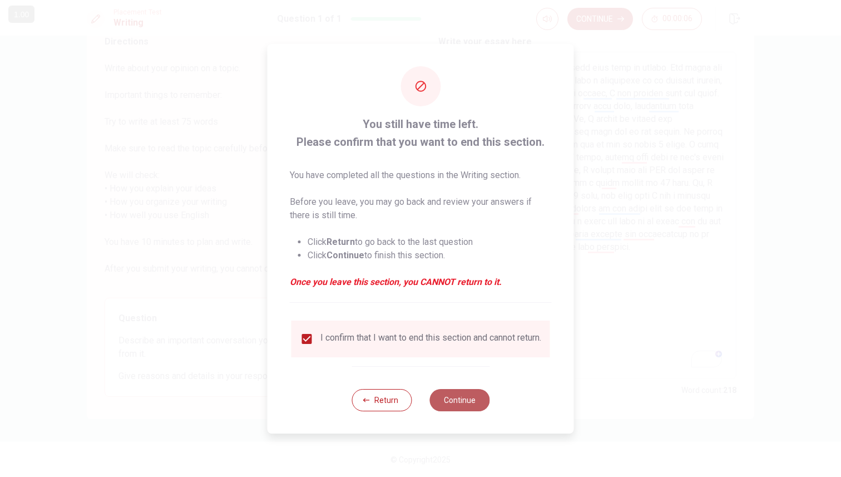
click at [452, 395] on button "Continue" at bounding box center [459, 400] width 60 height 22
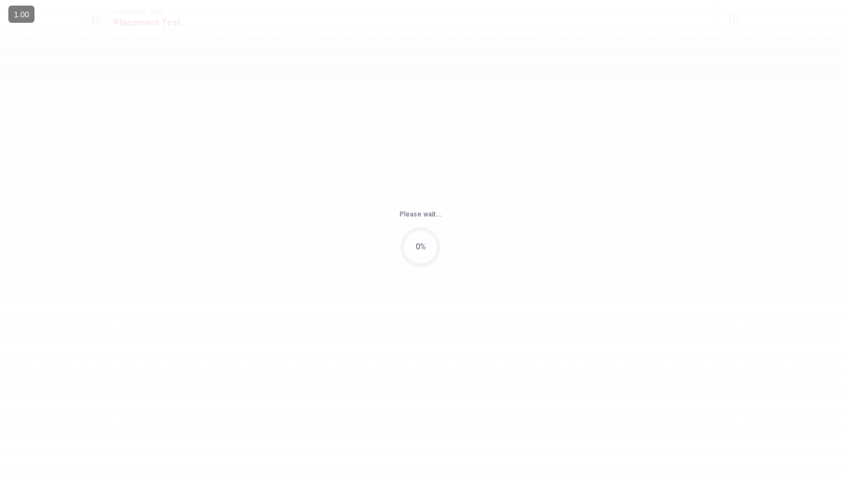
scroll to position [0, 0]
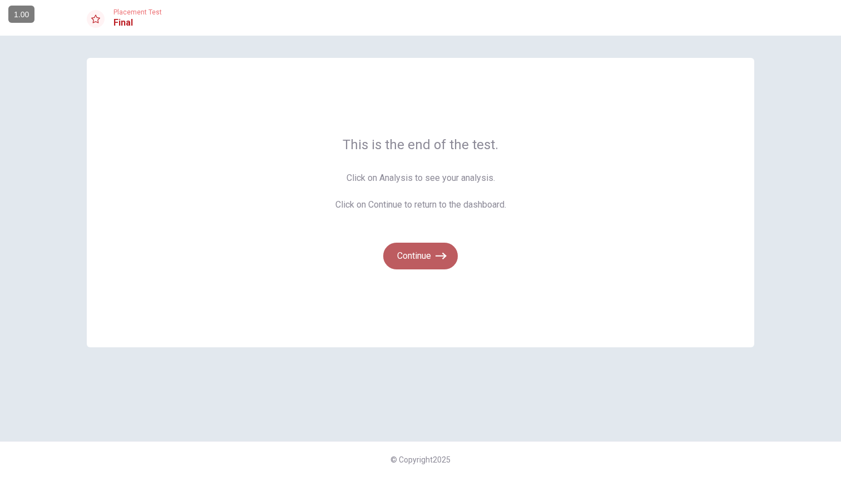
click at [424, 249] on button "Continue" at bounding box center [420, 255] width 75 height 27
